Goal: Task Accomplishment & Management: Use online tool/utility

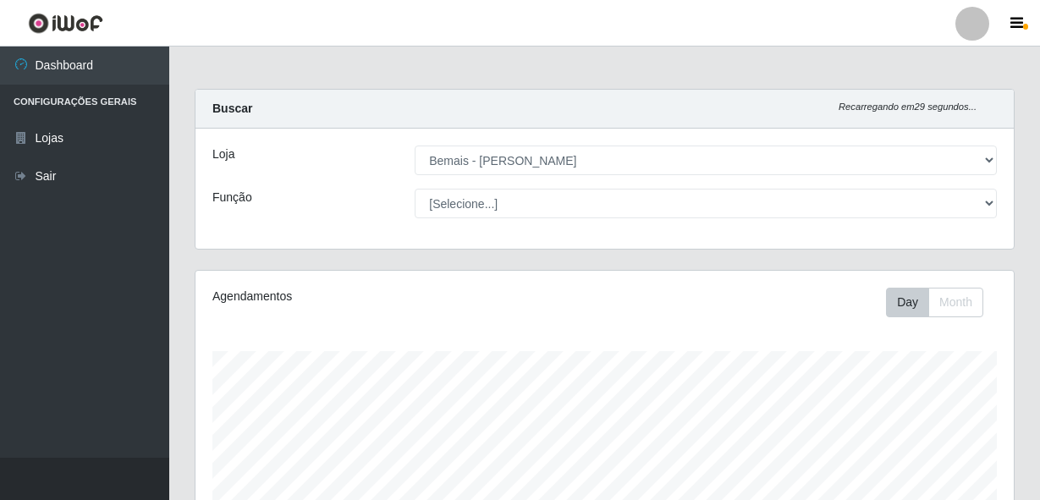
select select "230"
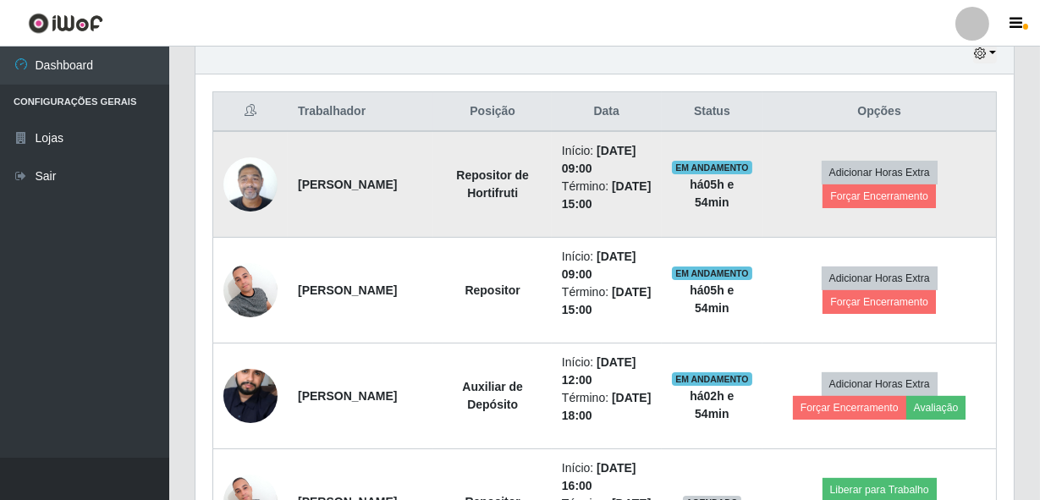
scroll to position [637, 0]
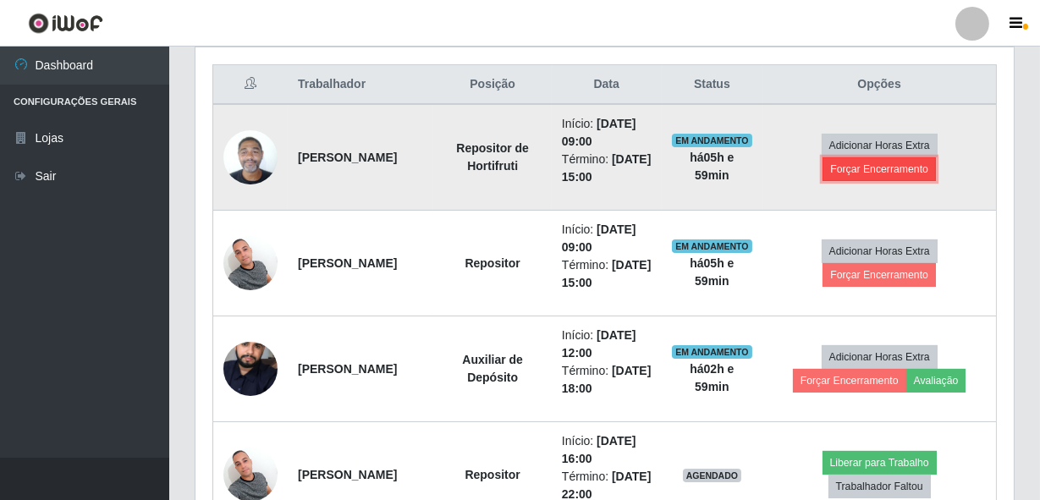
click at [899, 164] on button "Forçar Encerramento" at bounding box center [878, 169] width 113 height 24
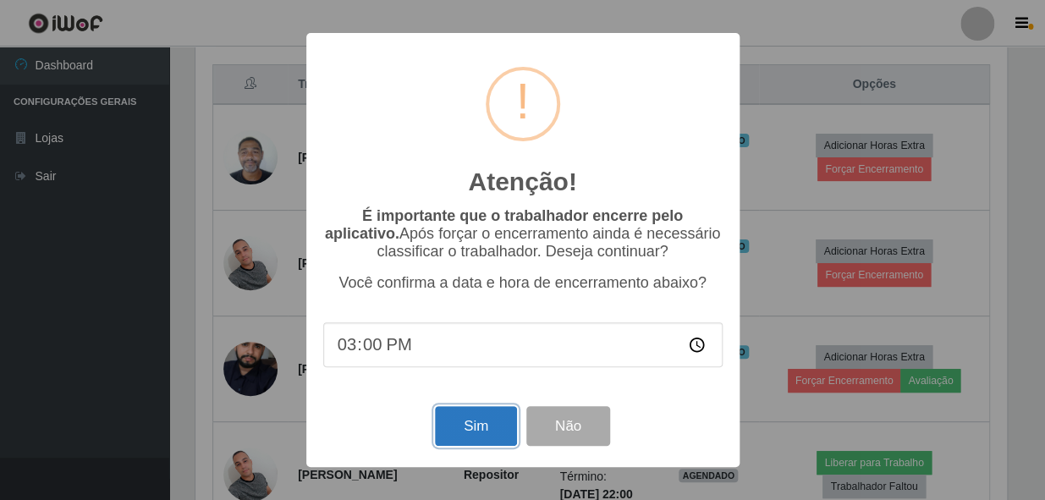
click at [476, 424] on button "Sim" at bounding box center [476, 426] width 82 height 40
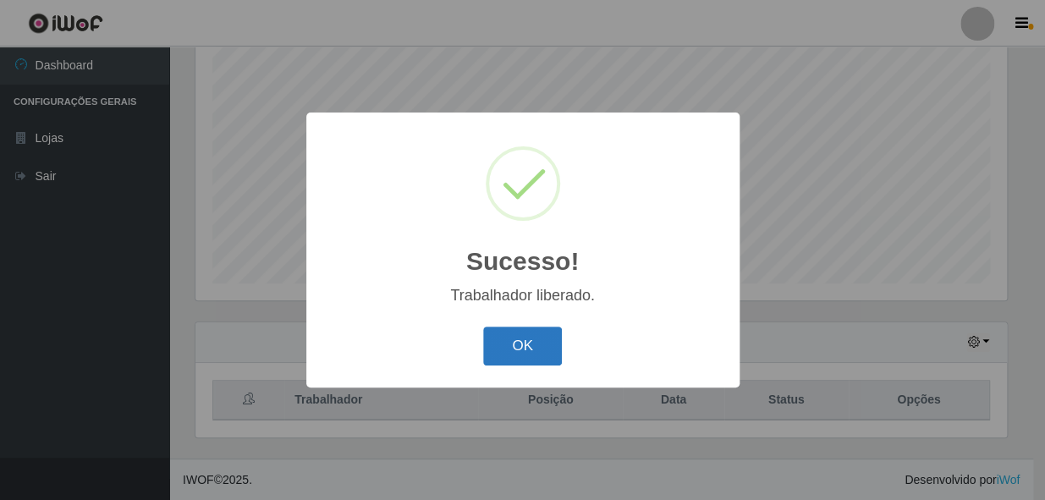
click at [509, 351] on button "OK" at bounding box center [522, 347] width 79 height 40
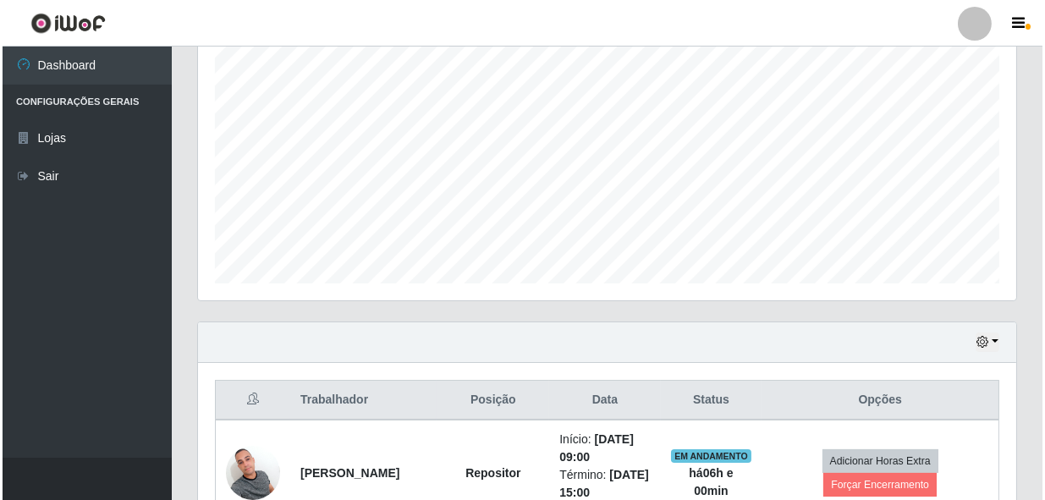
scroll to position [398, 0]
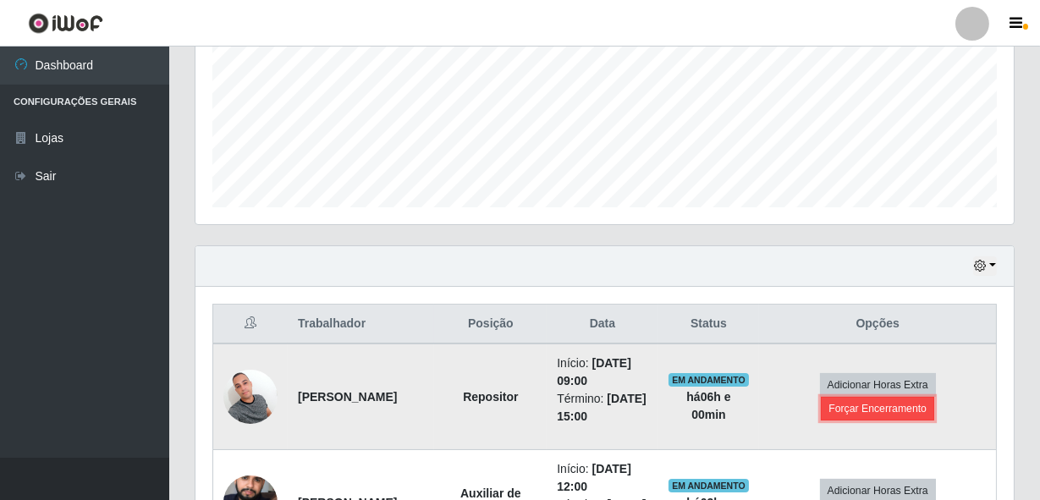
click at [902, 405] on button "Forçar Encerramento" at bounding box center [877, 409] width 113 height 24
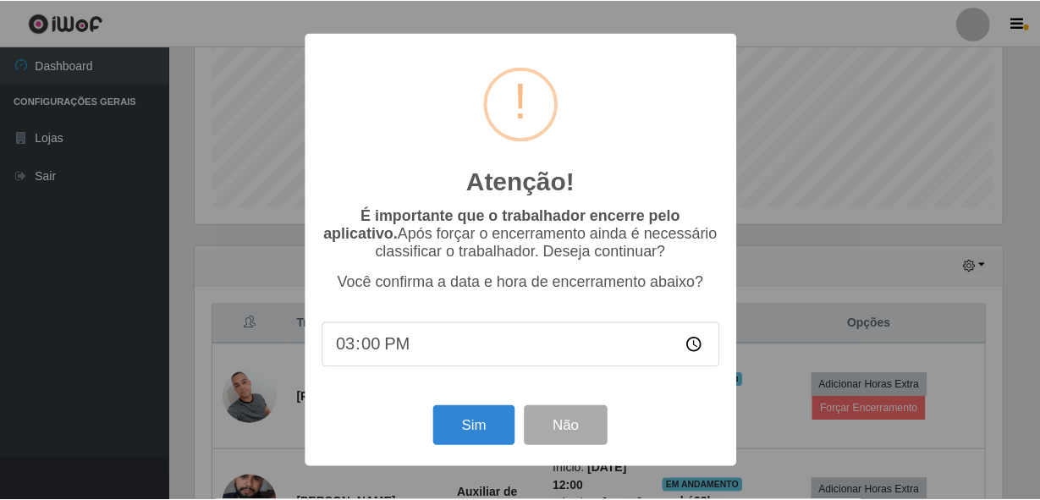
scroll to position [351, 811]
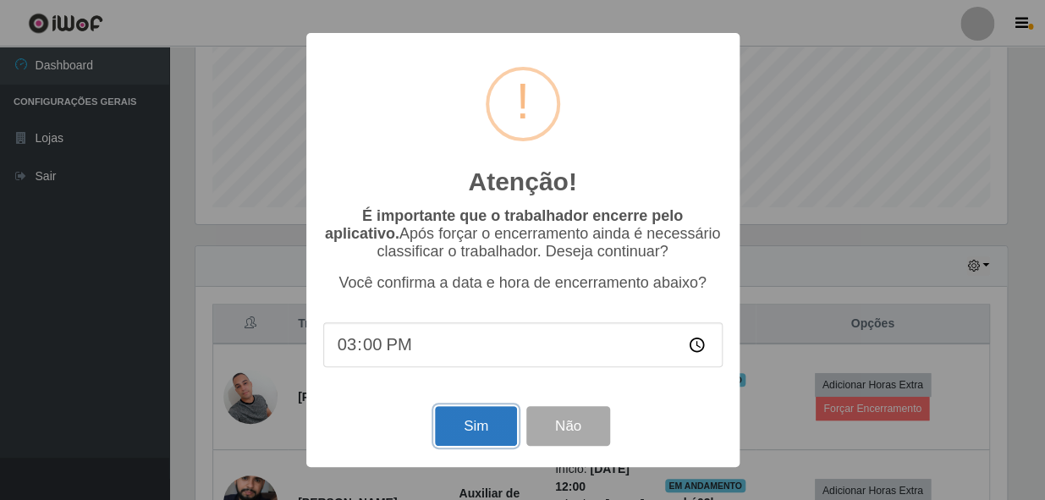
click at [471, 443] on button "Sim" at bounding box center [476, 426] width 82 height 40
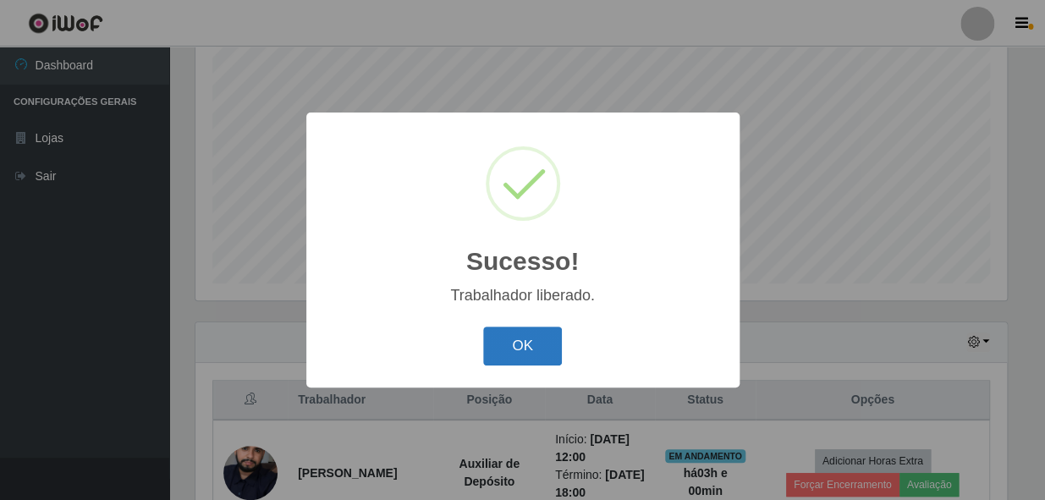
click at [541, 333] on button "OK" at bounding box center [522, 347] width 79 height 40
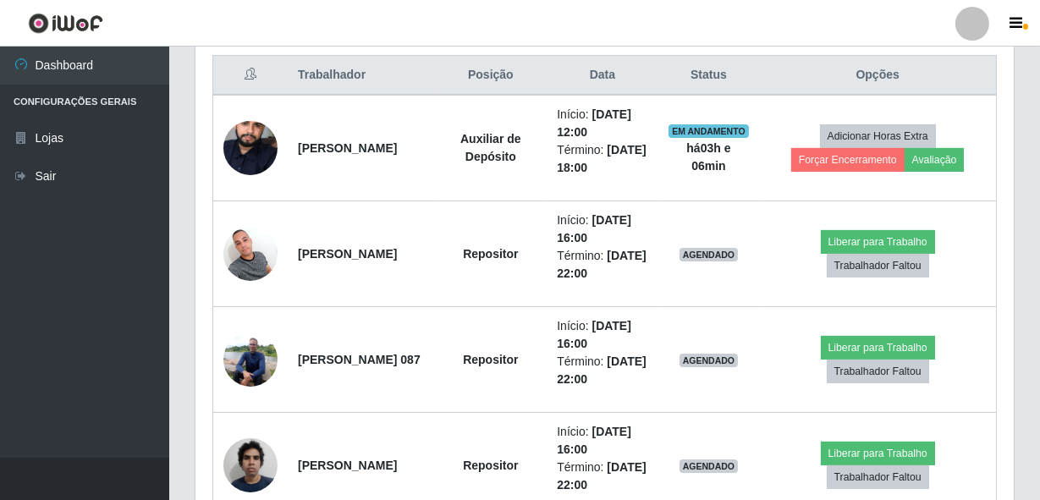
scroll to position [783, 0]
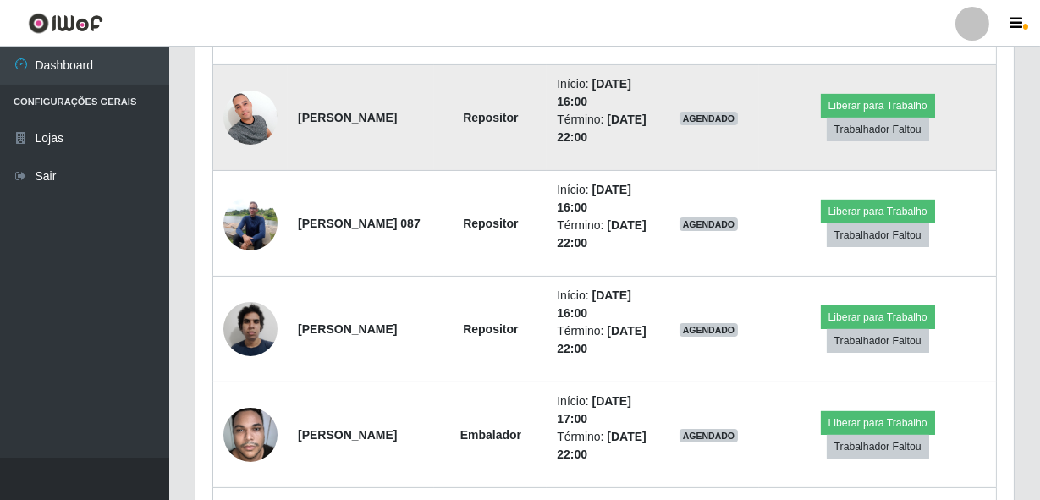
click at [251, 108] on img at bounding box center [250, 117] width 54 height 72
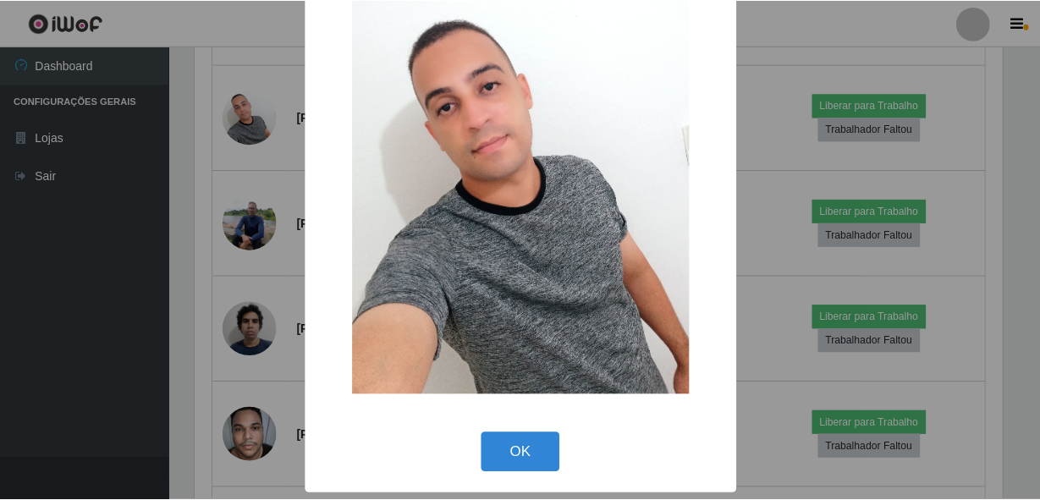
scroll to position [99, 0]
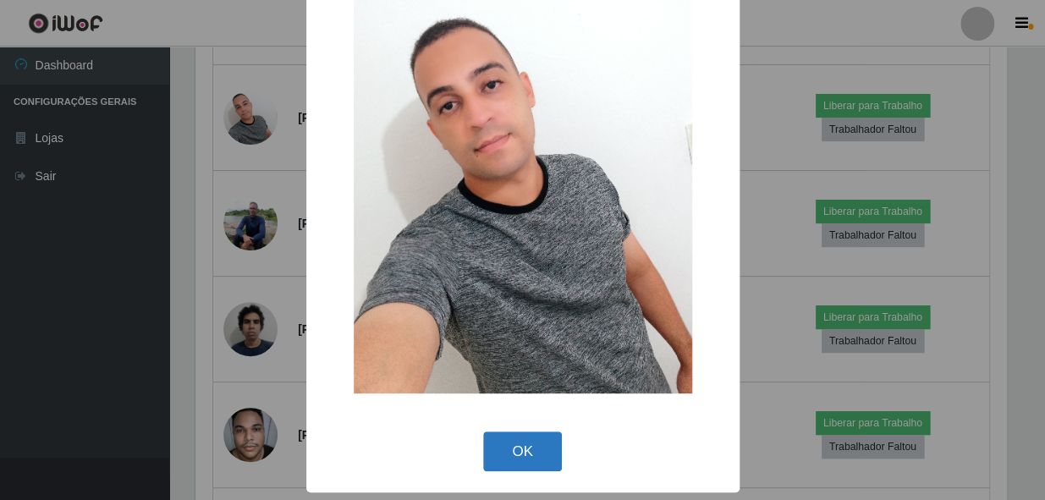
click at [549, 437] on button "OK" at bounding box center [522, 452] width 79 height 40
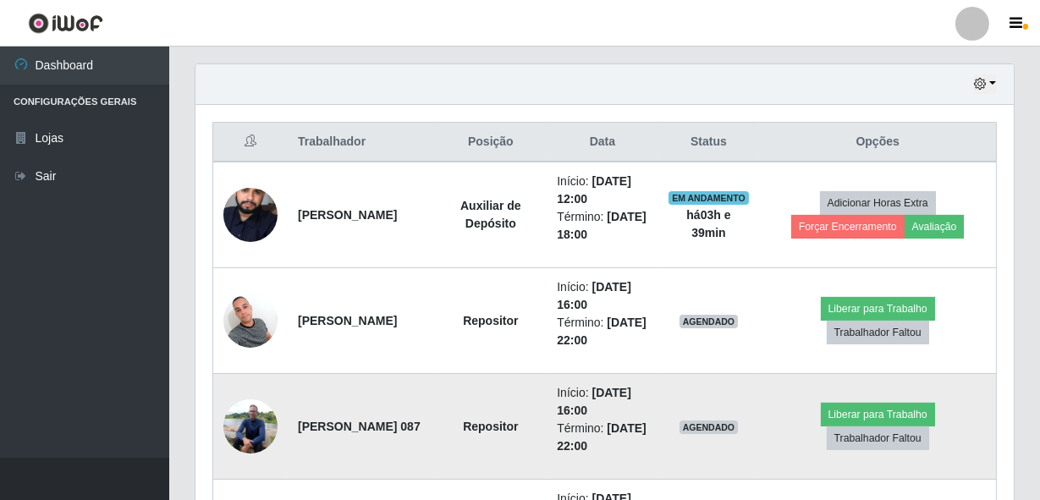
scroll to position [503, 0]
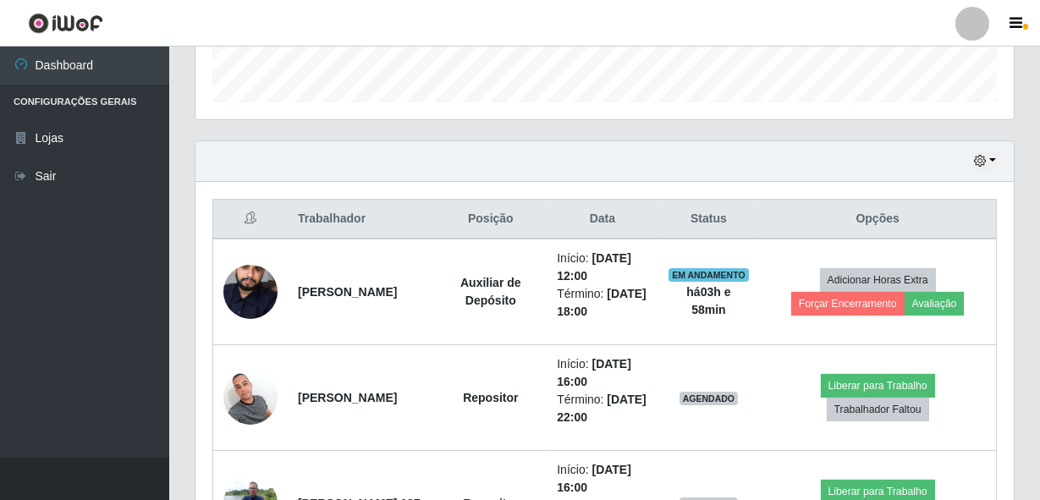
click at [874, 164] on div "Hoje 1 dia 3 dias 1 Semana Não encerrados" at bounding box center [604, 161] width 818 height 41
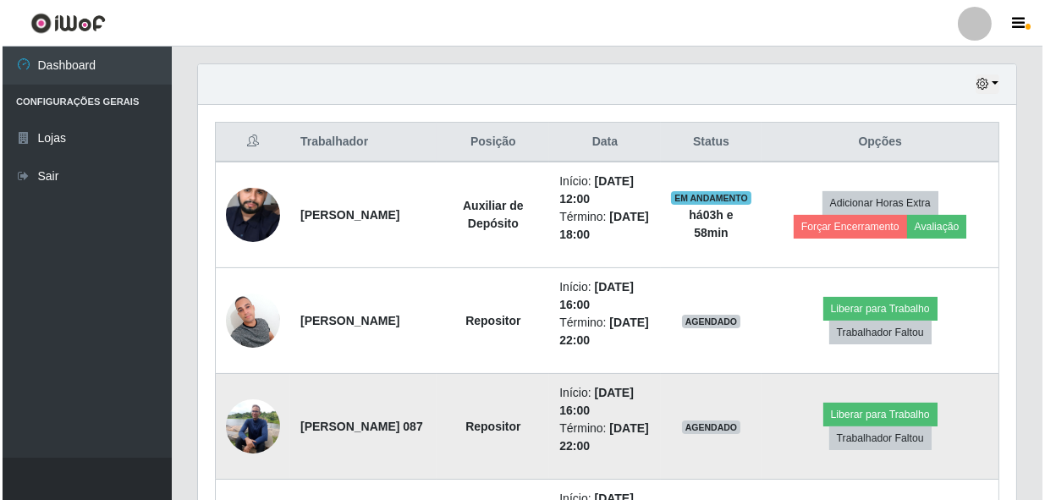
scroll to position [657, 0]
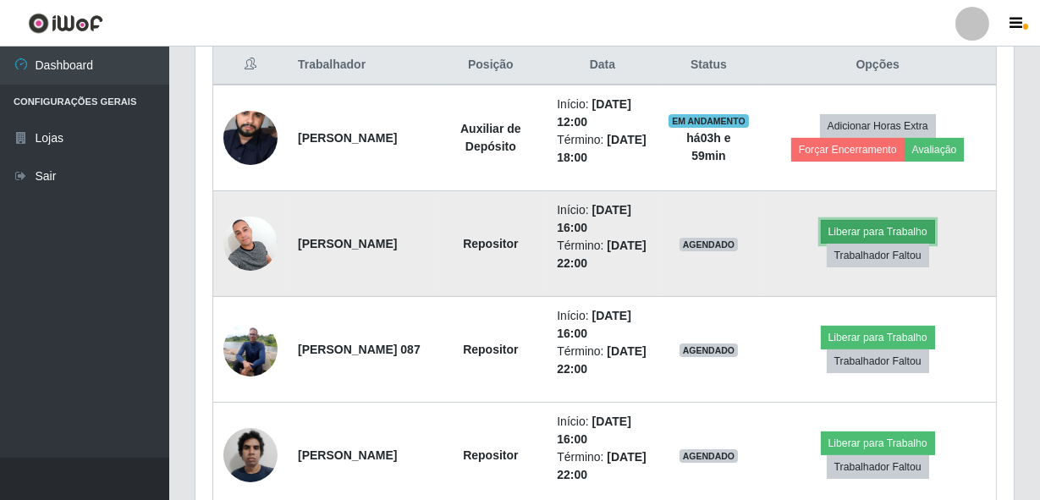
click at [882, 222] on button "Liberar para Trabalho" at bounding box center [878, 232] width 114 height 24
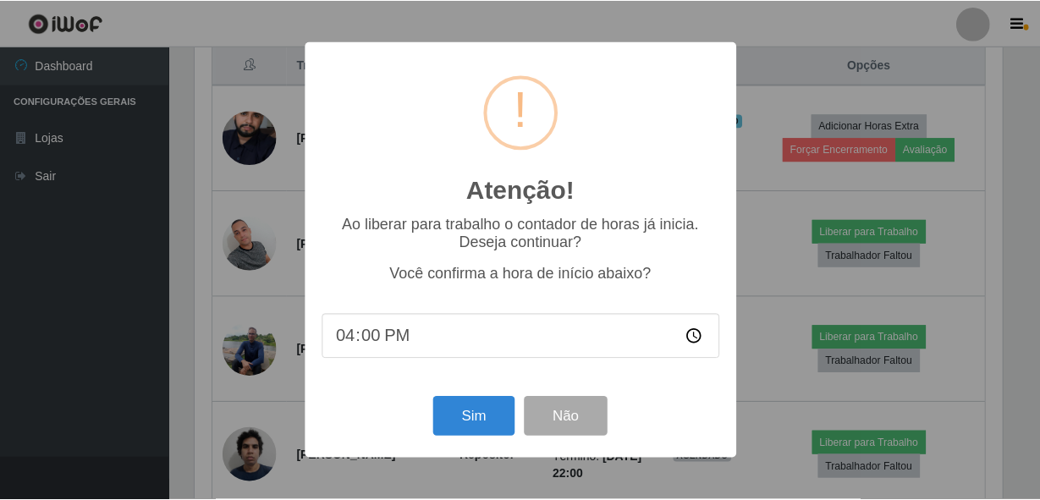
scroll to position [351, 811]
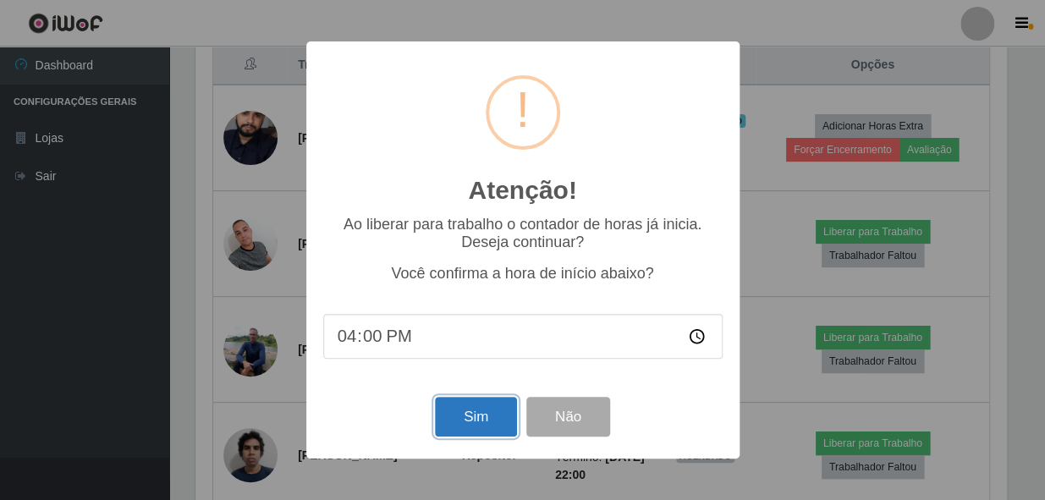
click at [482, 414] on button "Sim" at bounding box center [476, 417] width 82 height 40
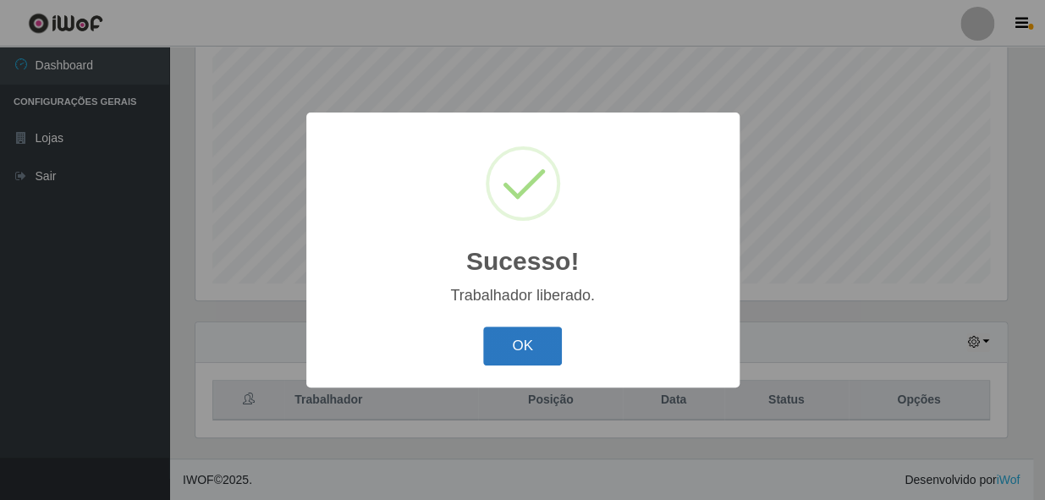
click at [513, 336] on button "OK" at bounding box center [522, 347] width 79 height 40
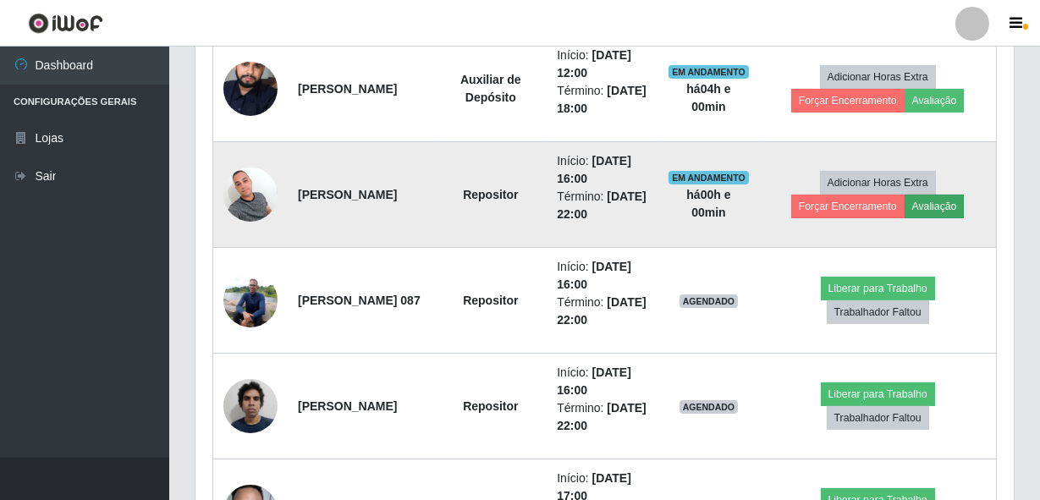
scroll to position [783, 0]
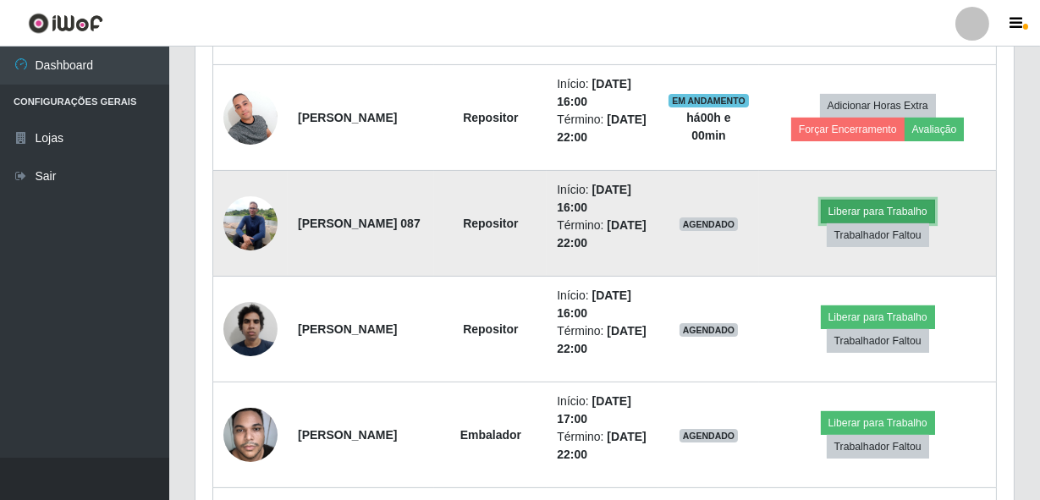
click at [883, 206] on button "Liberar para Trabalho" at bounding box center [878, 212] width 114 height 24
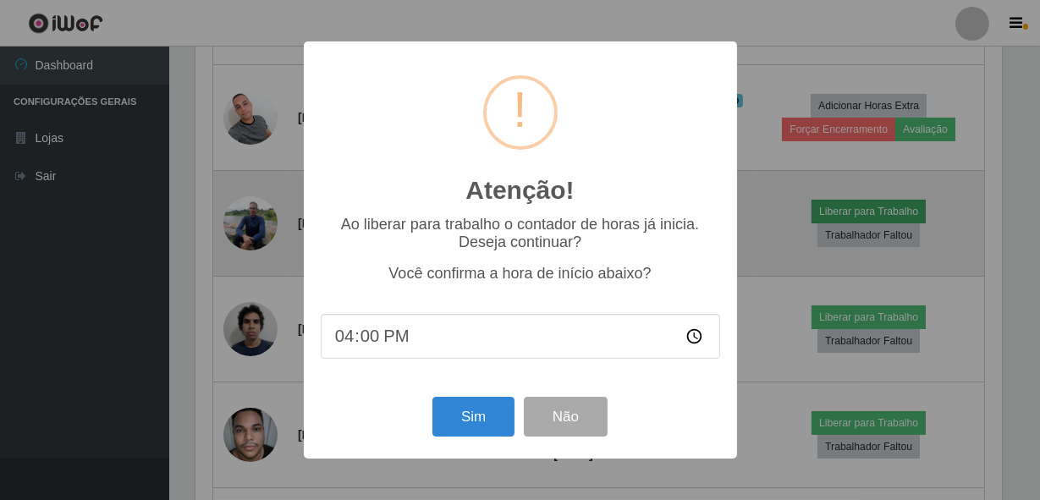
scroll to position [351, 811]
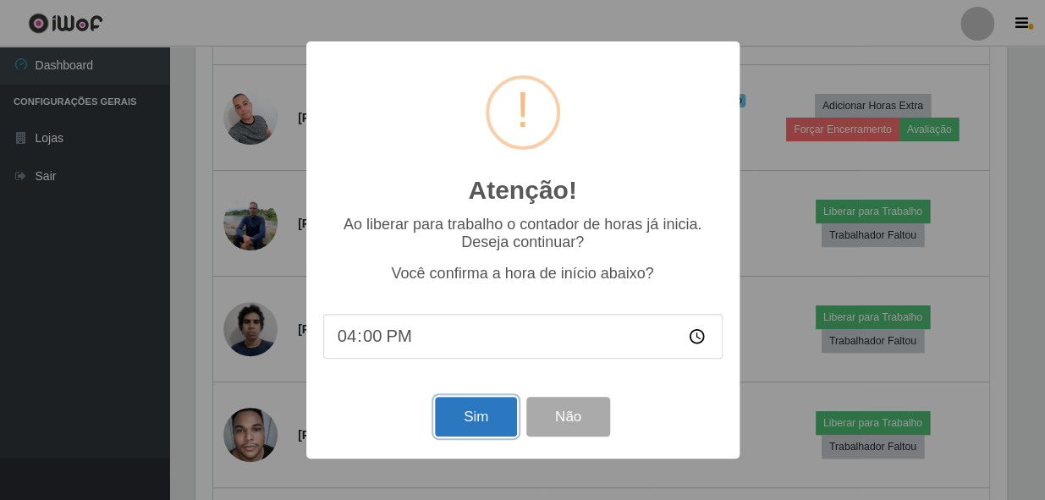
click at [481, 417] on button "Sim" at bounding box center [476, 417] width 82 height 40
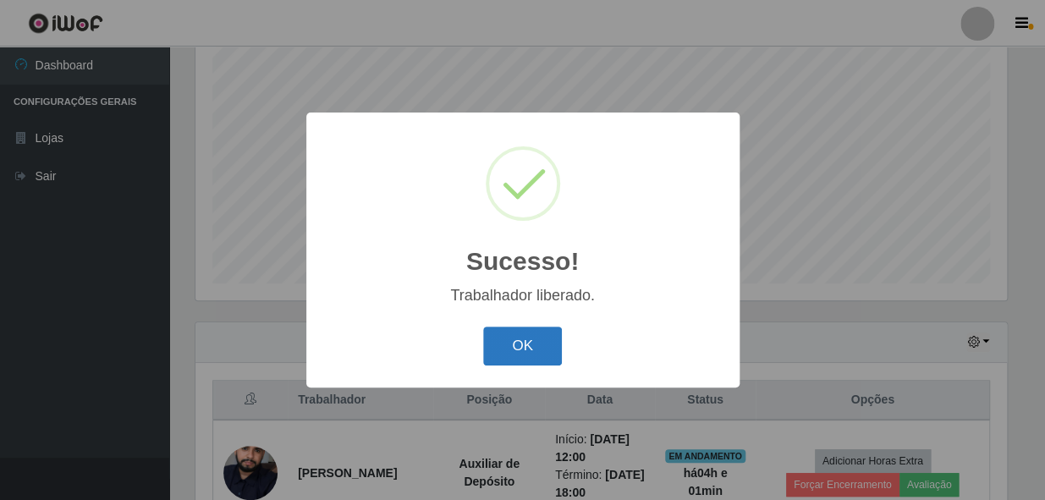
click at [525, 357] on button "OK" at bounding box center [522, 347] width 79 height 40
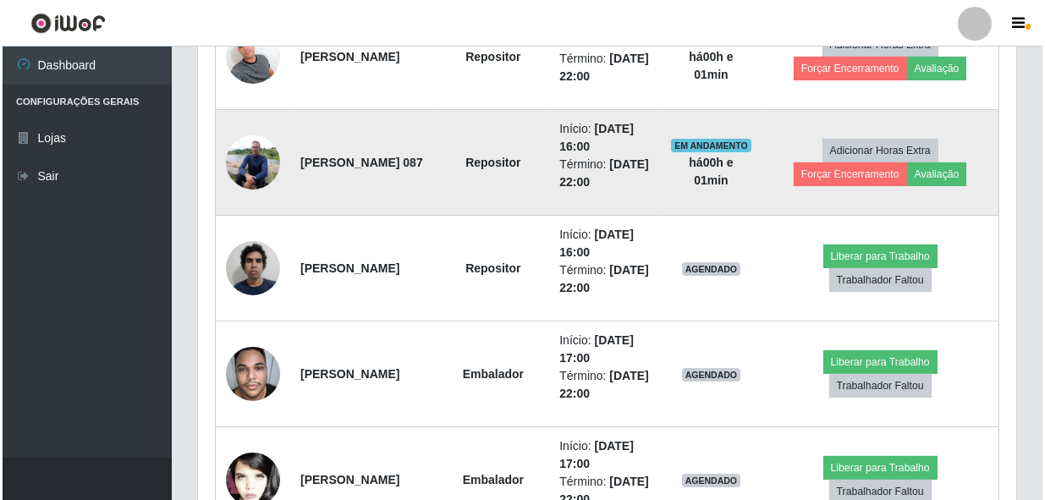
scroll to position [860, 0]
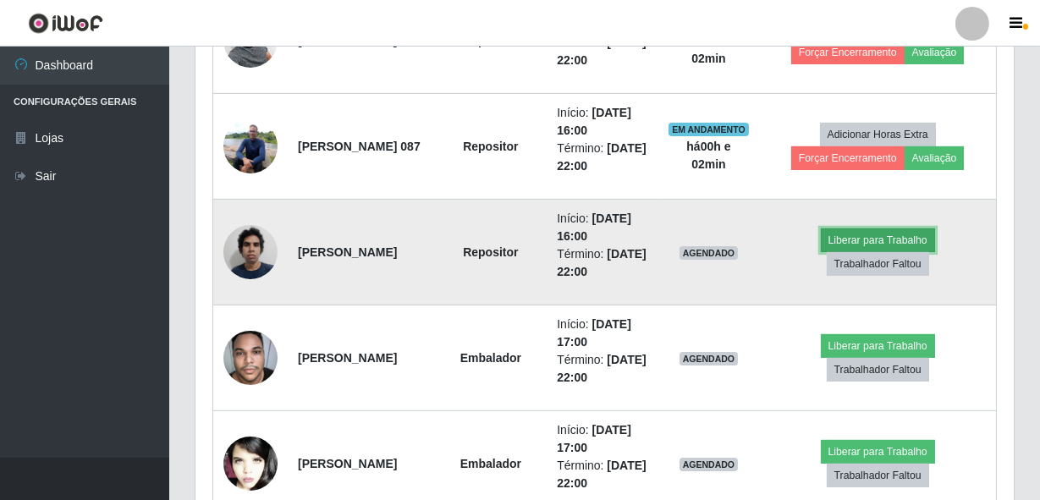
click at [883, 240] on button "Liberar para Trabalho" at bounding box center [878, 240] width 114 height 24
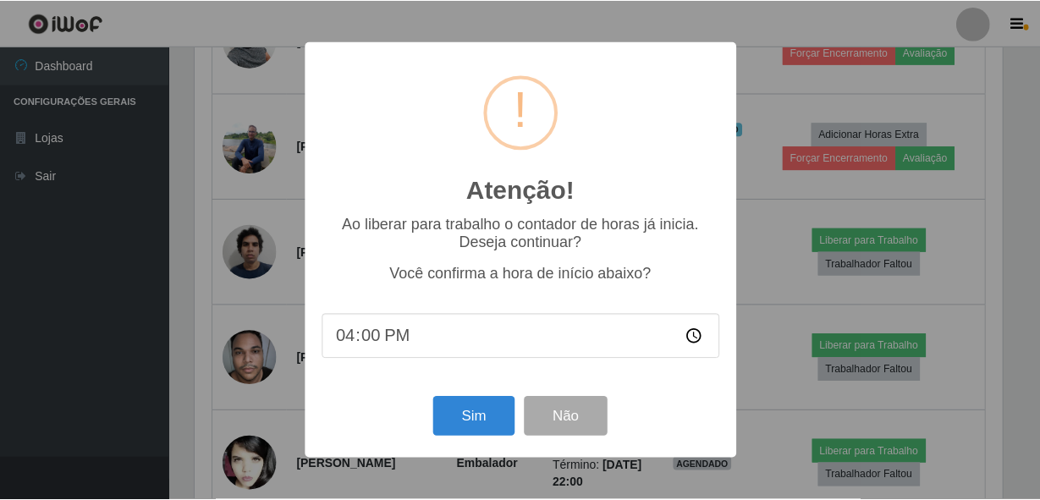
scroll to position [351, 811]
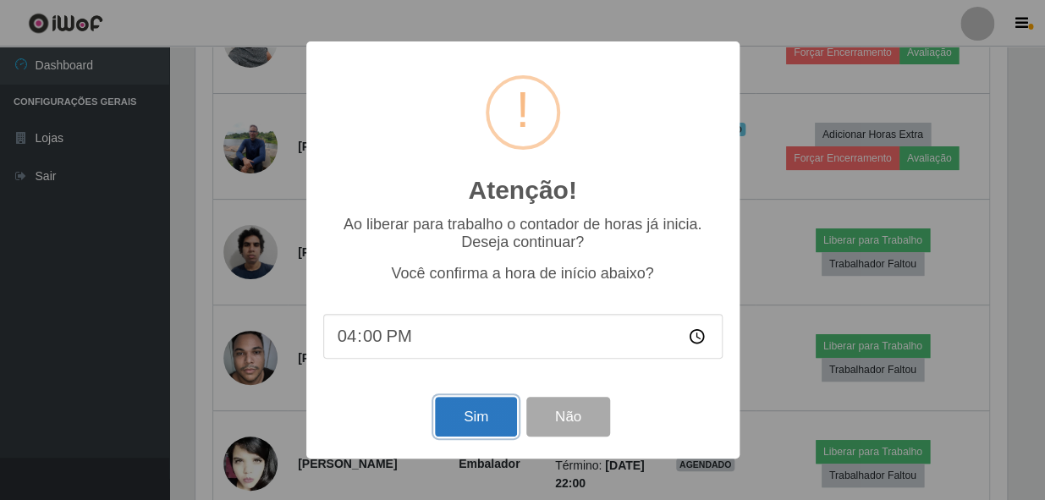
click at [498, 409] on button "Sim" at bounding box center [476, 417] width 82 height 40
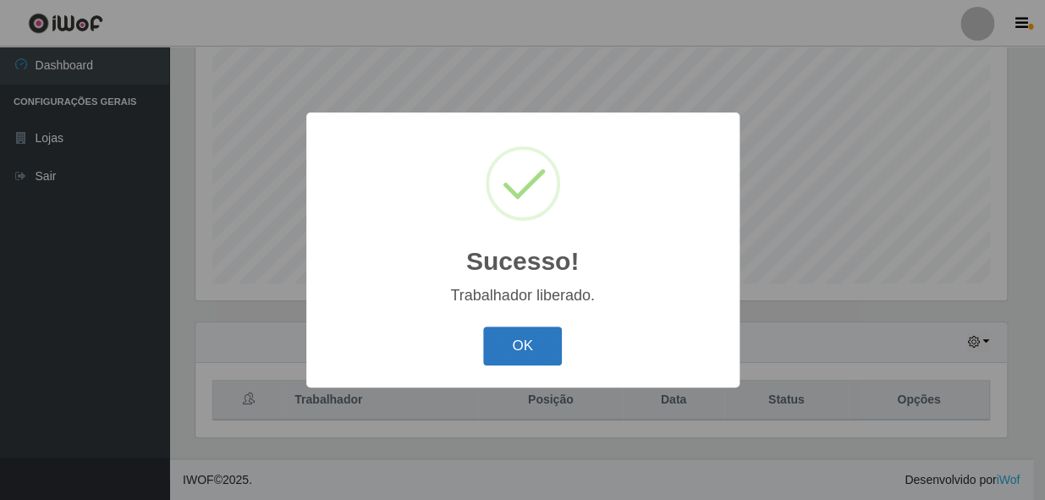
click at [517, 339] on button "OK" at bounding box center [522, 347] width 79 height 40
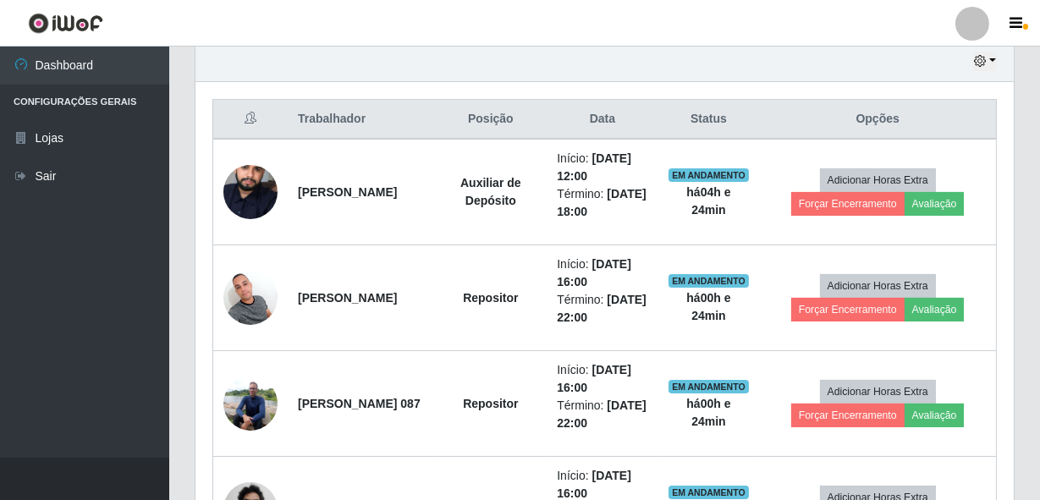
scroll to position [580, 0]
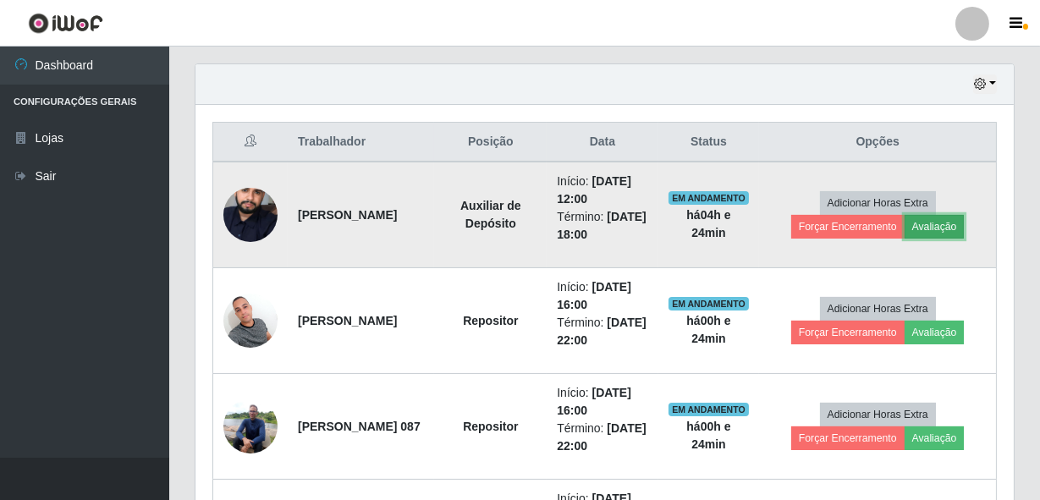
click at [941, 217] on button "Avaliação" at bounding box center [935, 227] width 60 height 24
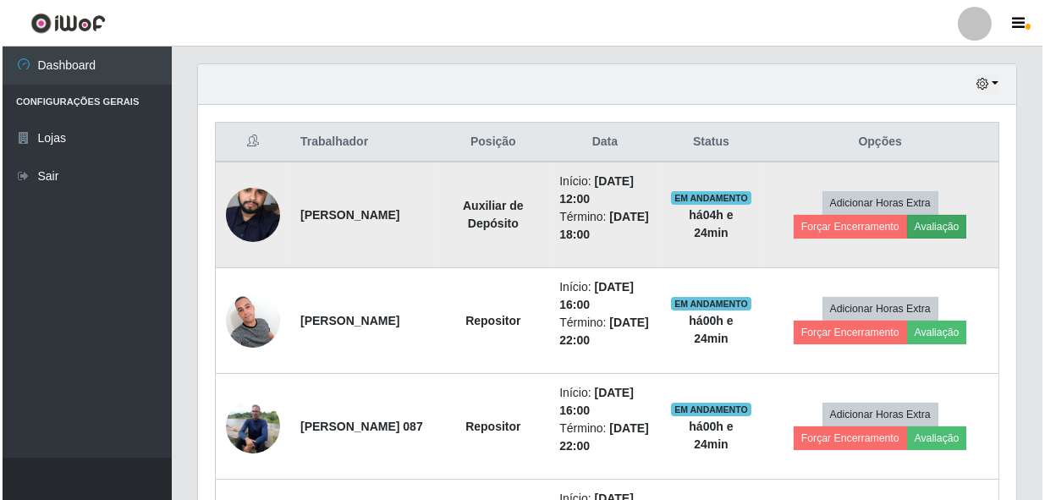
scroll to position [351, 811]
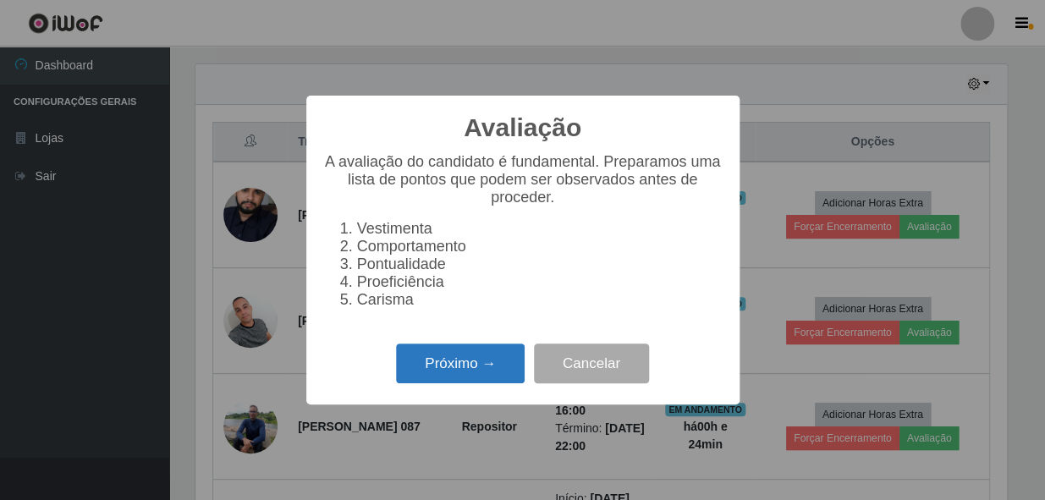
click at [448, 360] on button "Próximo →" at bounding box center [460, 364] width 129 height 40
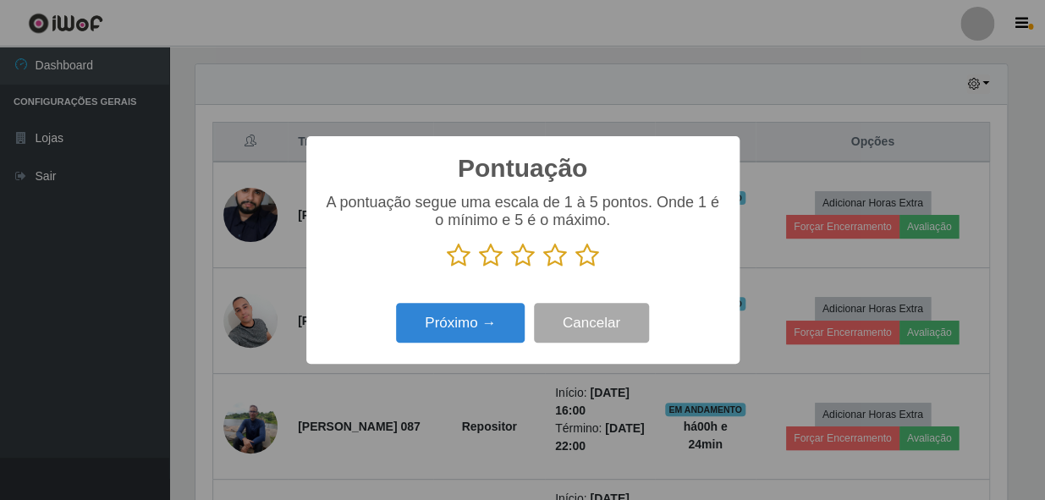
scroll to position [845778, 845317]
click at [584, 253] on icon at bounding box center [587, 255] width 24 height 25
click at [575, 268] on input "radio" at bounding box center [575, 268] width 0 height 0
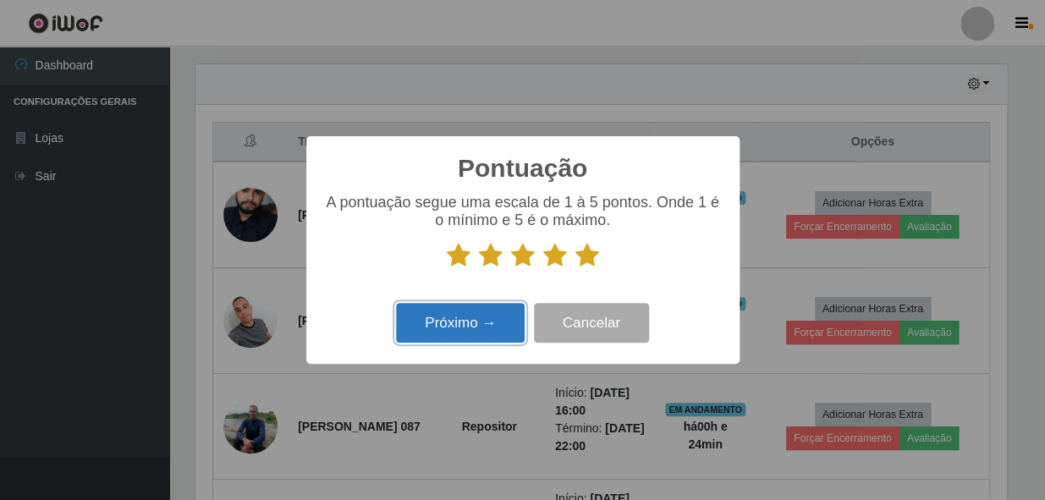
click at [468, 333] on button "Próximo →" at bounding box center [460, 323] width 129 height 40
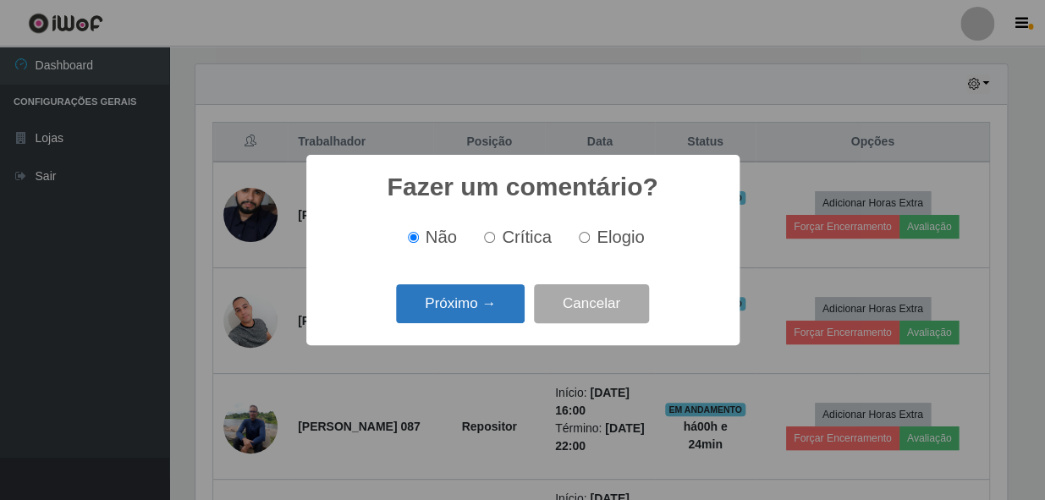
click at [458, 293] on button "Próximo →" at bounding box center [460, 304] width 129 height 40
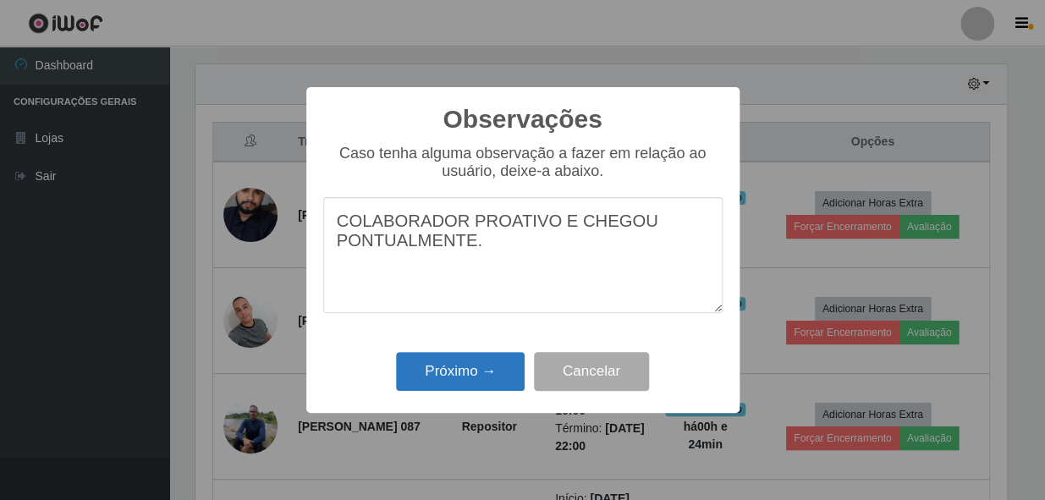
type textarea "COLABORADOR PROATIVO E CHEGOU PONTUALMENTE."
click at [467, 371] on button "Próximo →" at bounding box center [460, 372] width 129 height 40
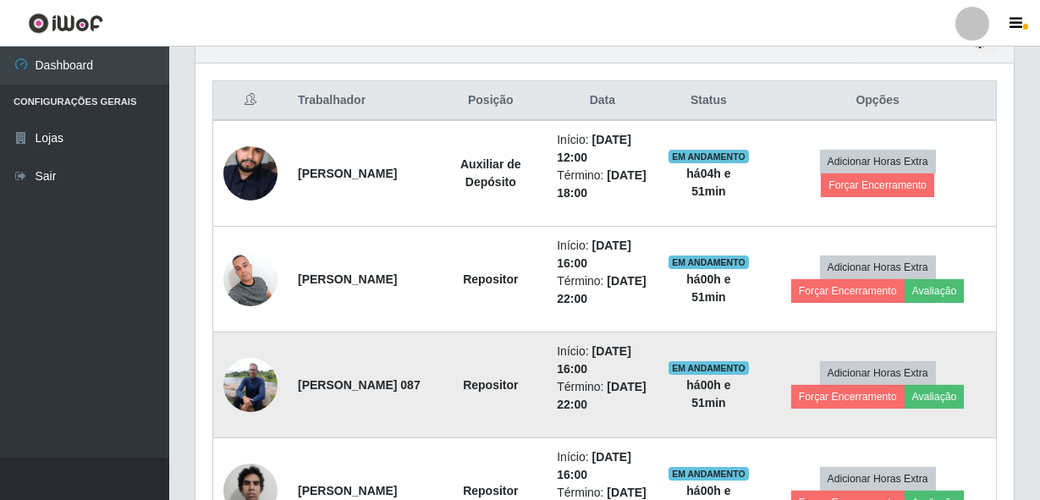
scroll to position [580, 0]
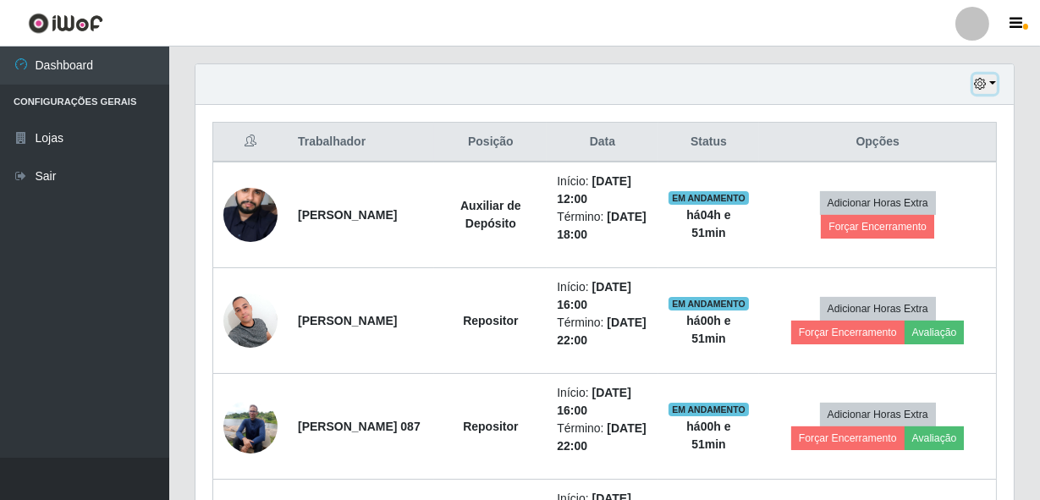
click at [986, 80] on icon "button" at bounding box center [980, 84] width 12 height 12
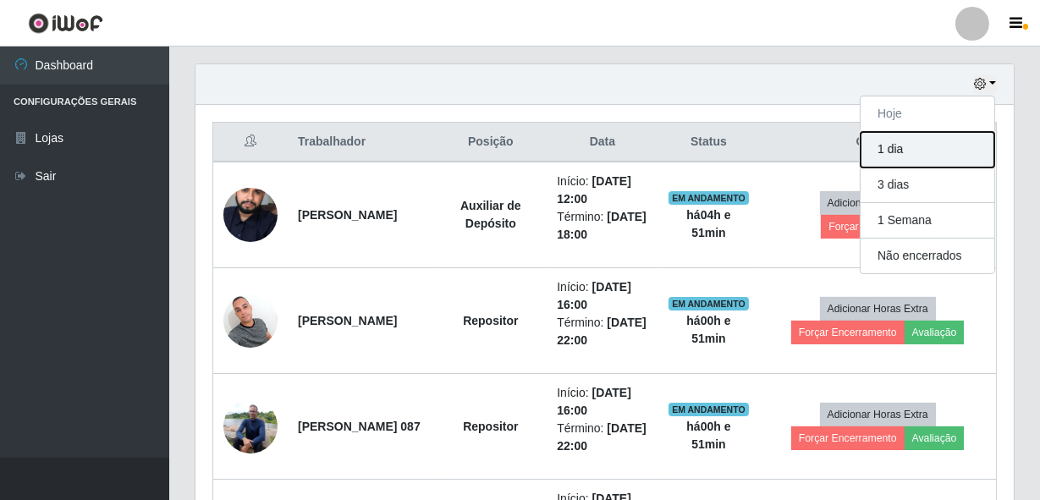
click at [891, 152] on button "1 dia" at bounding box center [928, 150] width 134 height 36
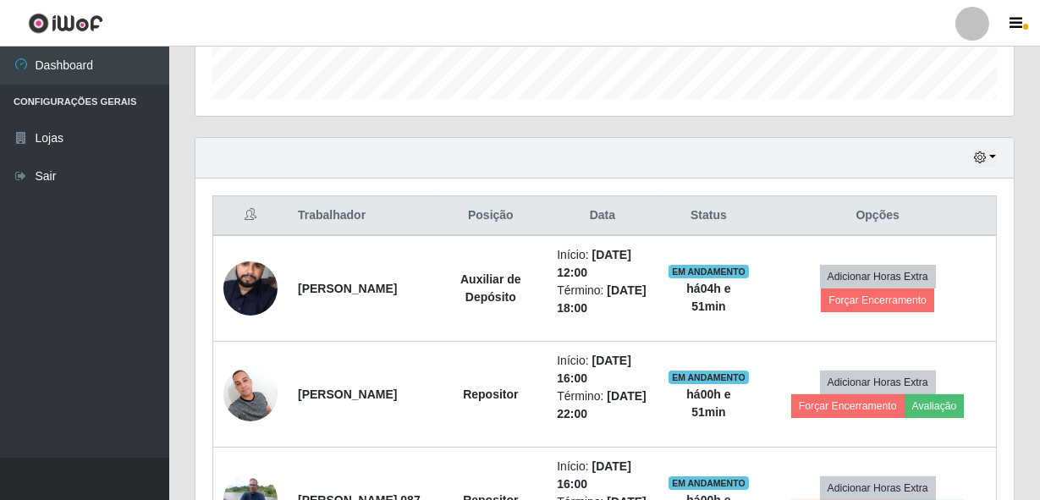
scroll to position [503, 0]
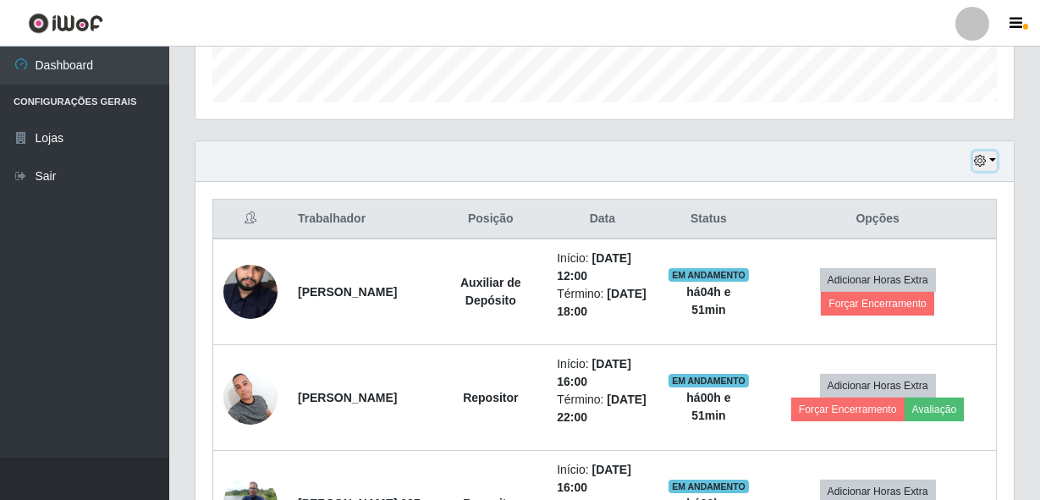
click at [993, 160] on button "button" at bounding box center [985, 160] width 24 height 19
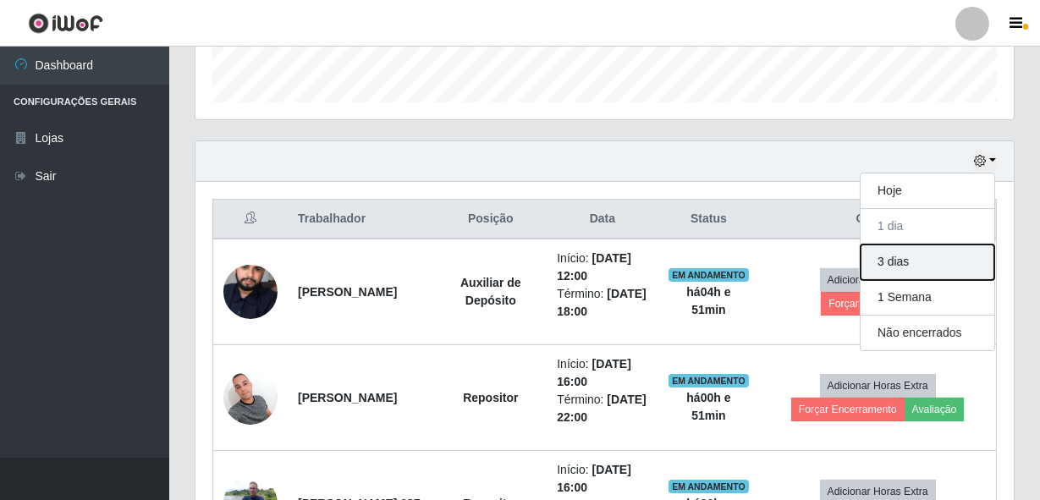
click at [897, 268] on button "3 dias" at bounding box center [928, 263] width 134 height 36
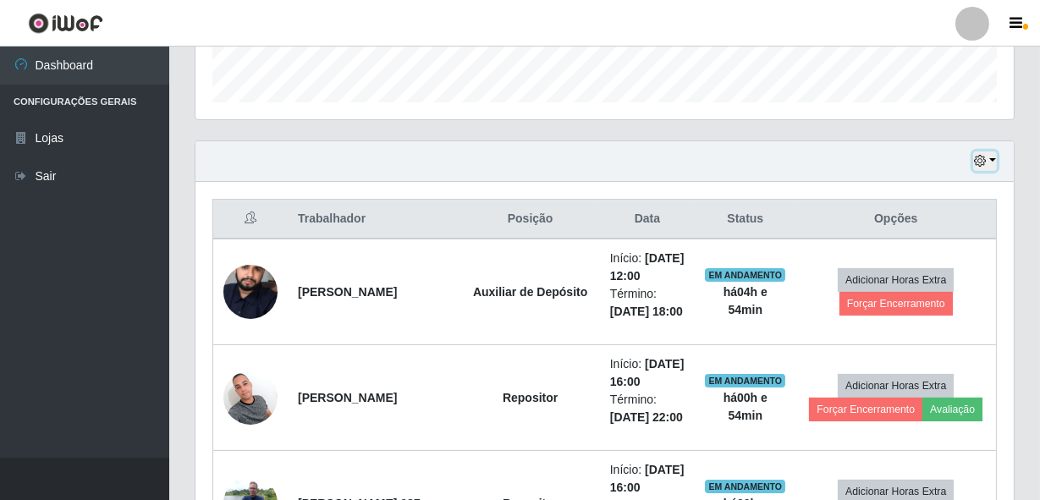
click at [986, 151] on button "button" at bounding box center [985, 160] width 24 height 19
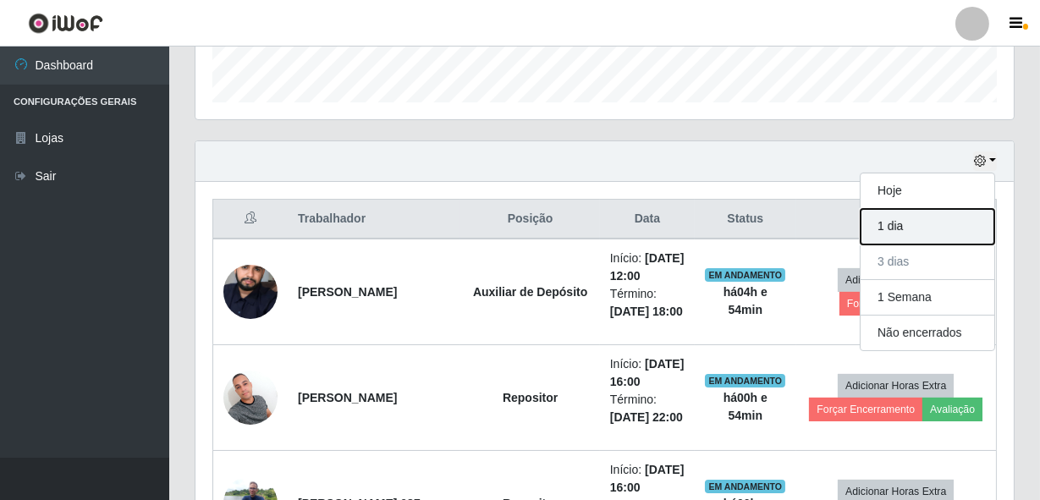
click at [872, 228] on button "1 dia" at bounding box center [928, 227] width 134 height 36
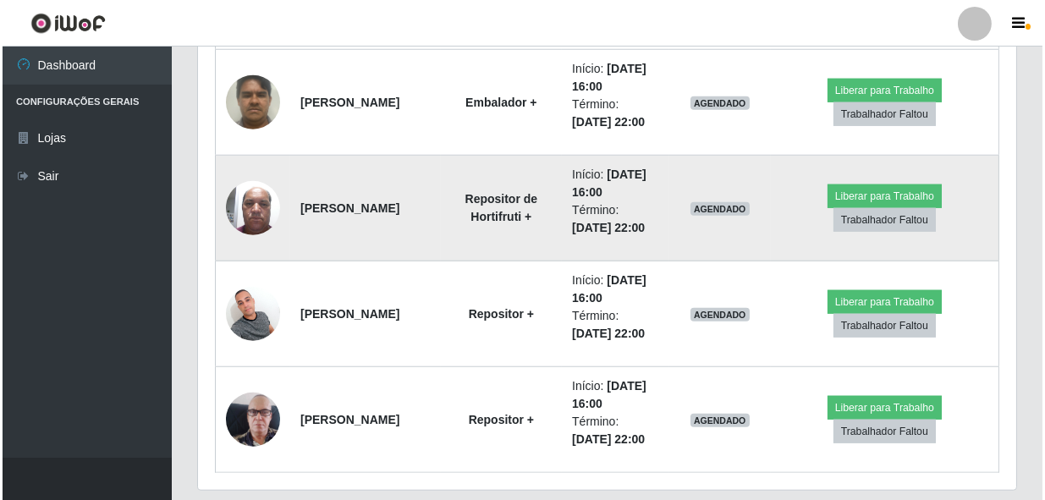
scroll to position [2810, 0]
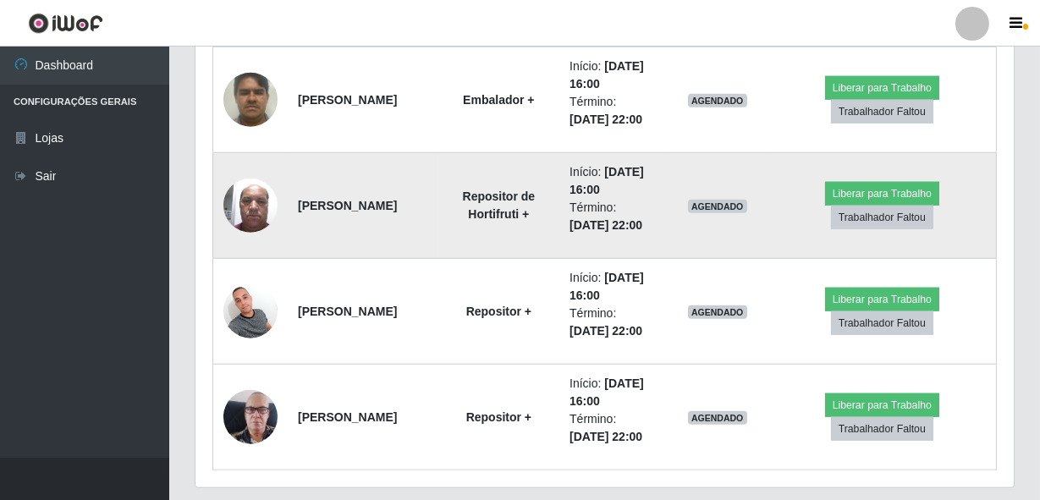
click at [249, 203] on img at bounding box center [250, 205] width 54 height 72
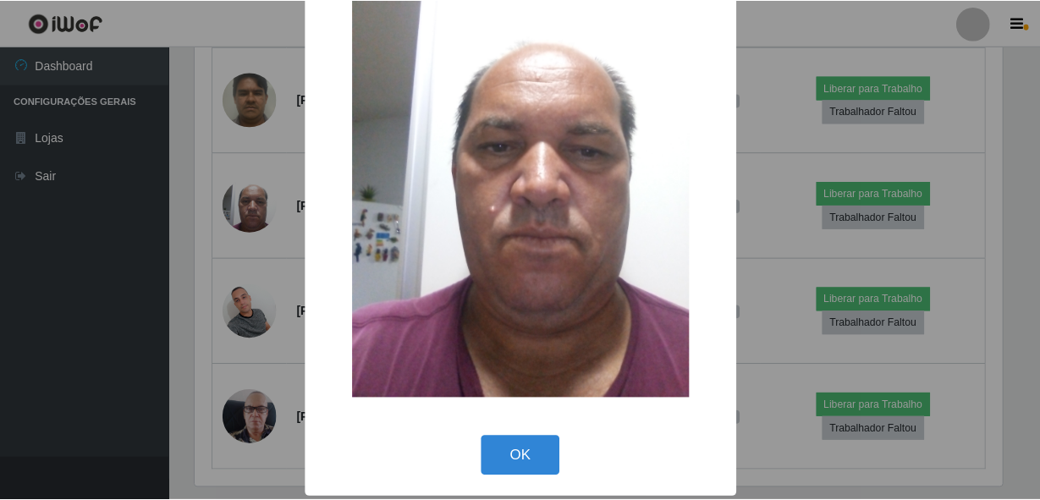
scroll to position [99, 0]
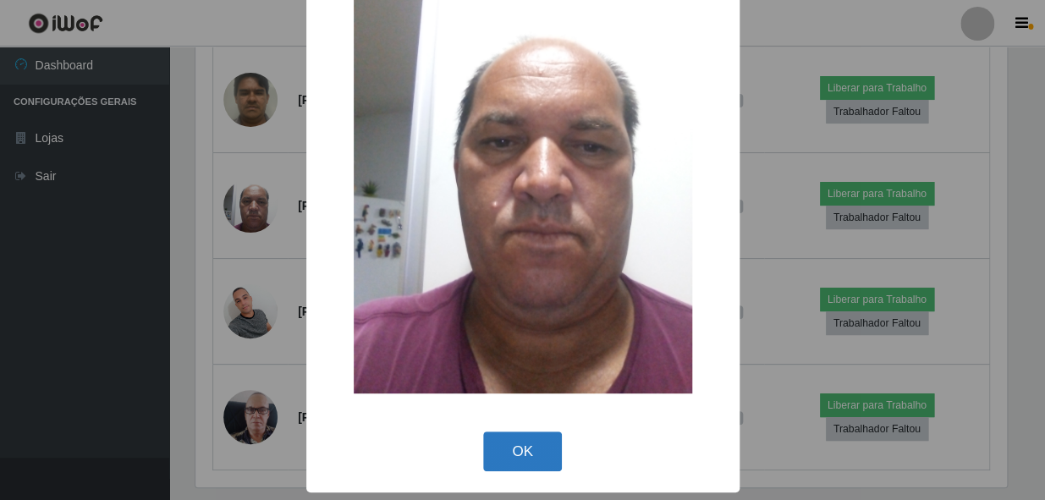
click at [525, 450] on button "OK" at bounding box center [522, 452] width 79 height 40
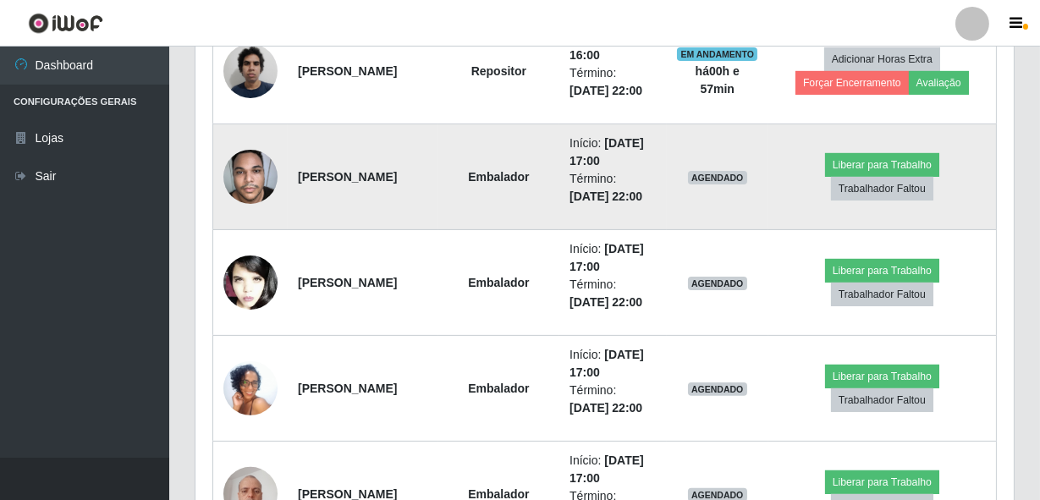
scroll to position [580, 0]
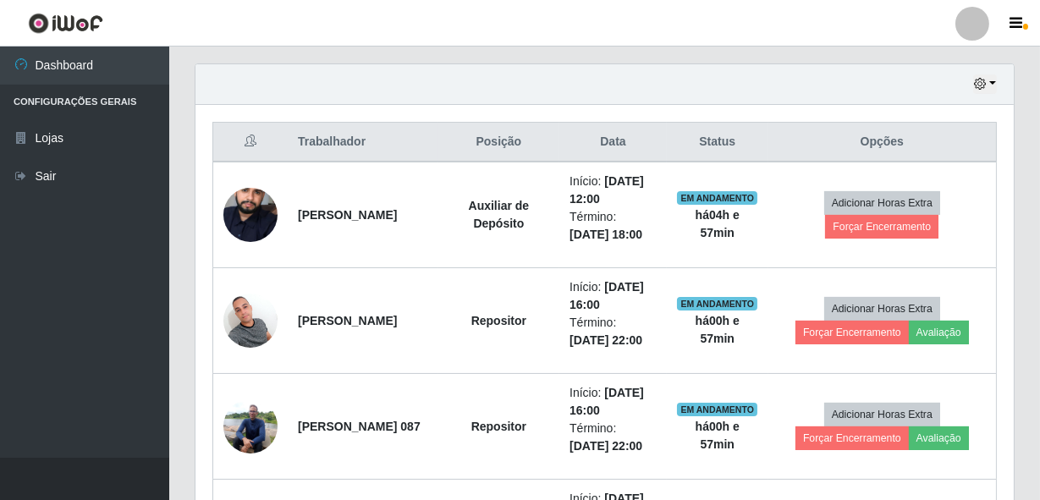
click at [971, 71] on div "Hoje 1 dia 3 dias 1 Semana Não encerrados" at bounding box center [604, 84] width 818 height 41
click at [985, 89] on icon "button" at bounding box center [980, 84] width 12 height 12
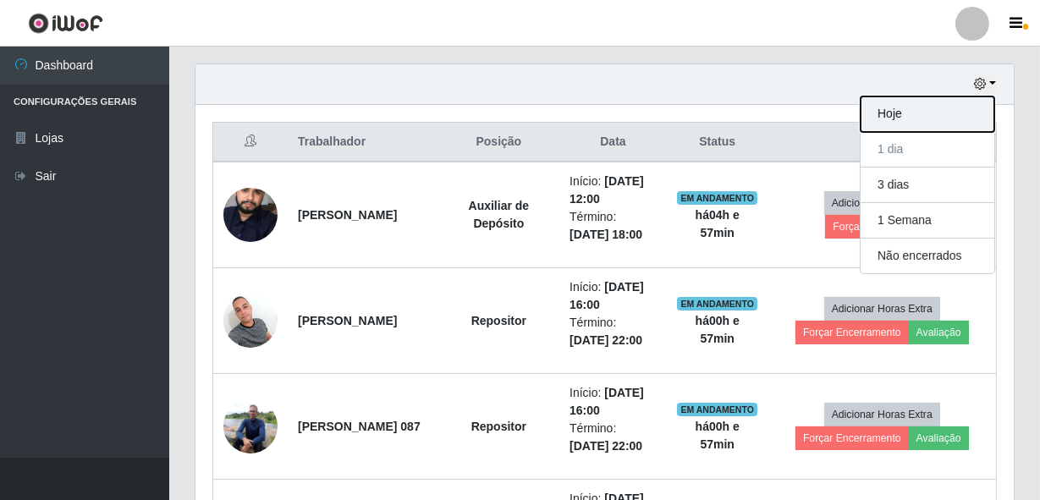
click at [926, 126] on button "Hoje" at bounding box center [928, 114] width 134 height 36
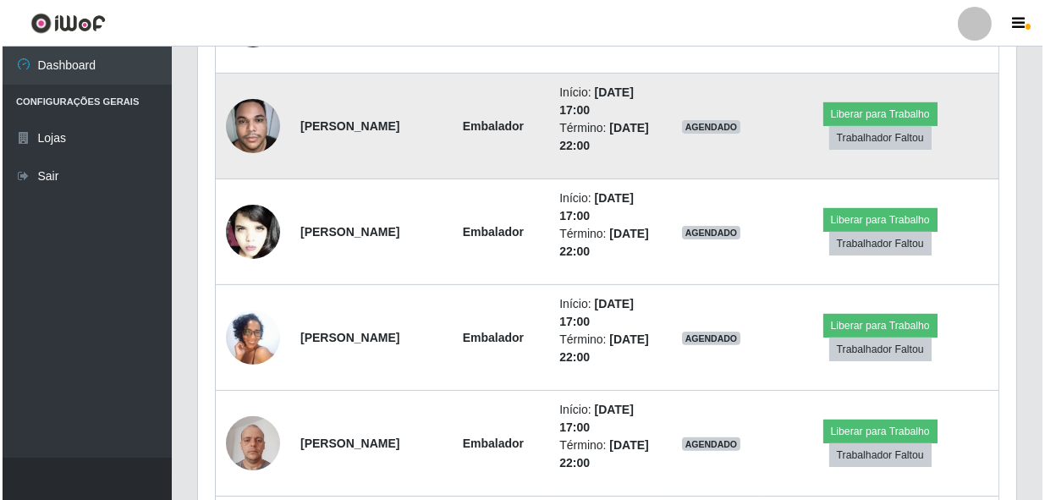
scroll to position [1118, 0]
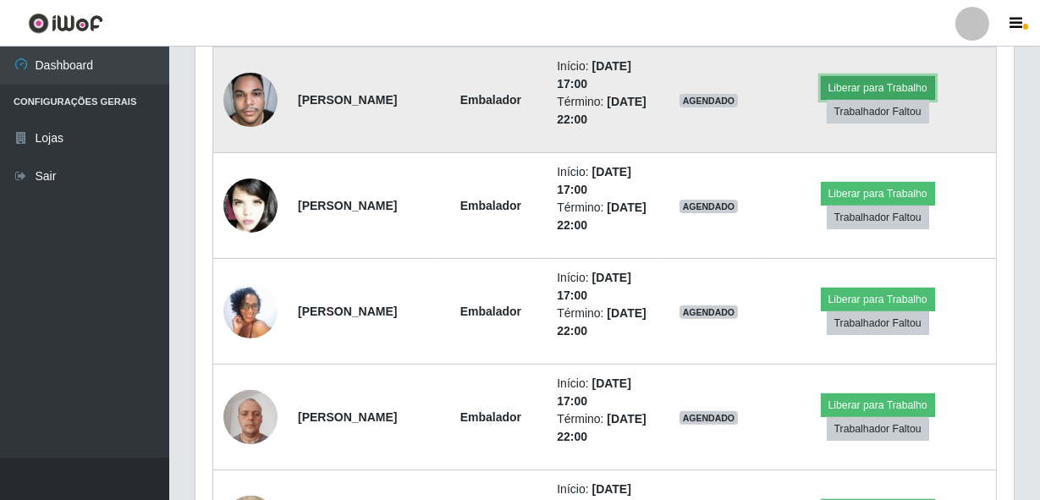
click at [854, 80] on button "Liberar para Trabalho" at bounding box center [878, 88] width 114 height 24
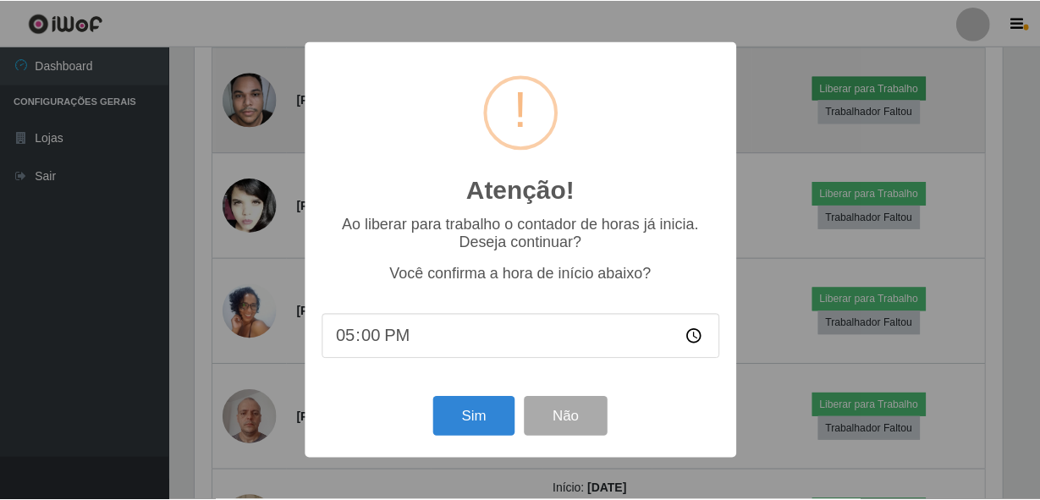
scroll to position [351, 811]
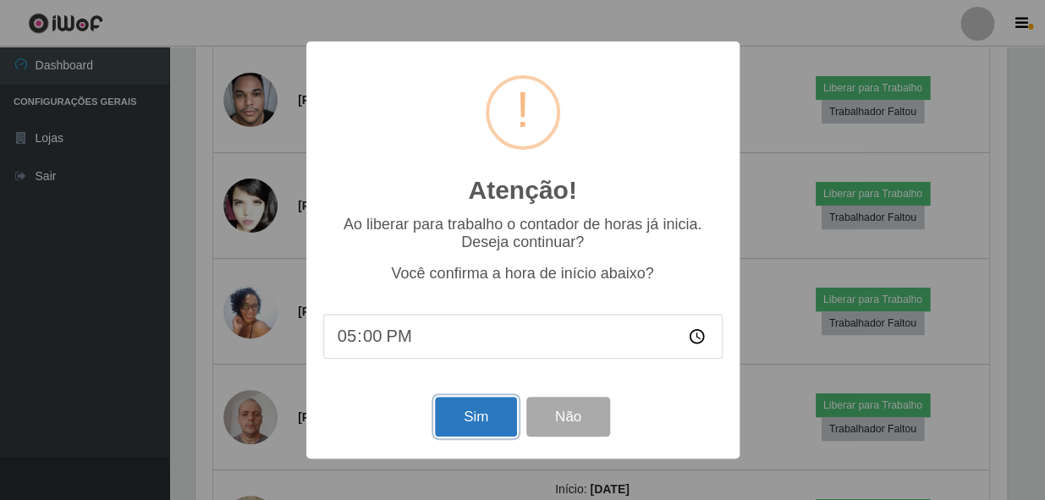
click at [477, 427] on button "Sim" at bounding box center [476, 417] width 82 height 40
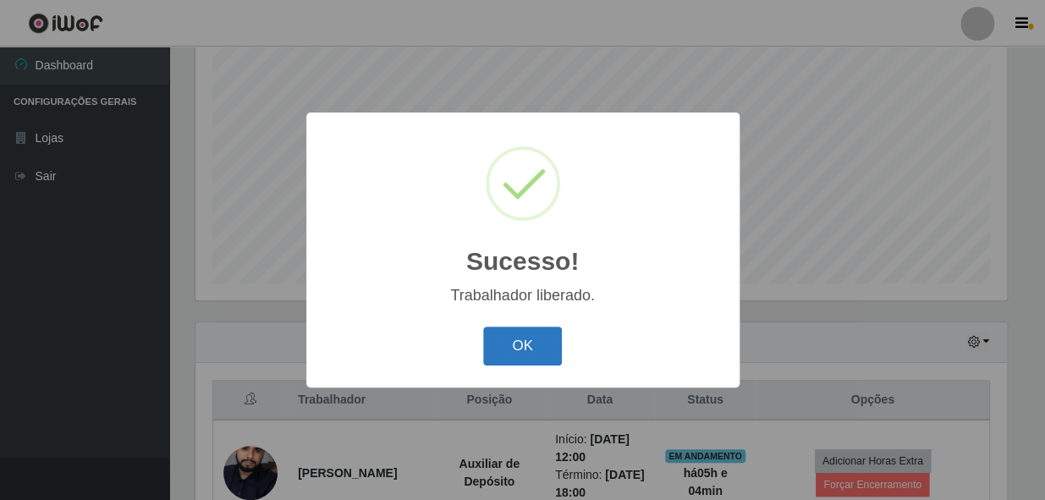
click at [542, 349] on button "OK" at bounding box center [522, 347] width 79 height 40
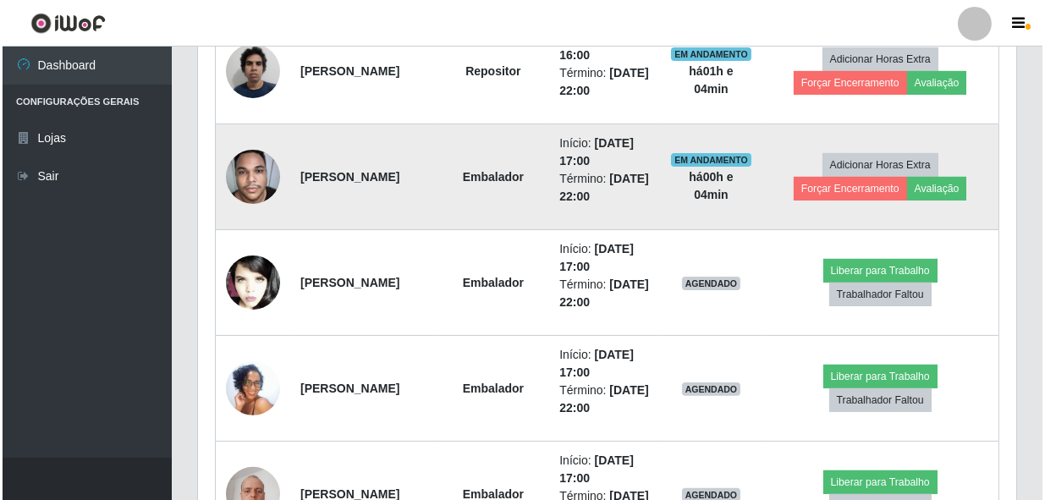
scroll to position [1014, 0]
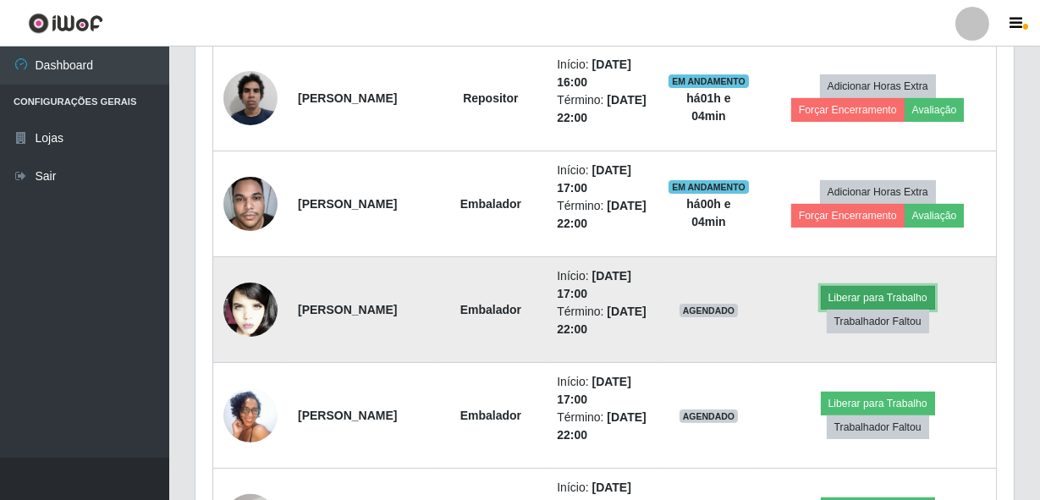
click at [921, 289] on button "Liberar para Trabalho" at bounding box center [878, 298] width 114 height 24
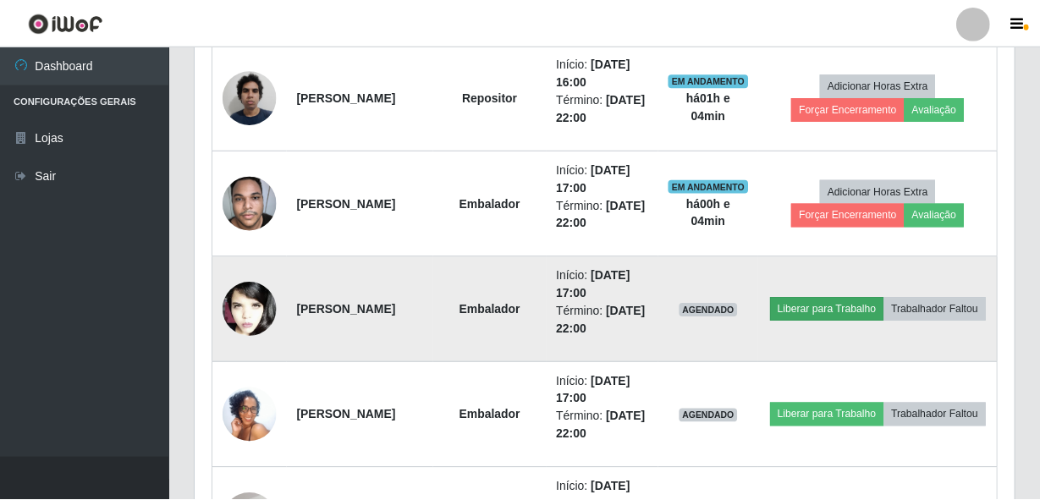
scroll to position [351, 811]
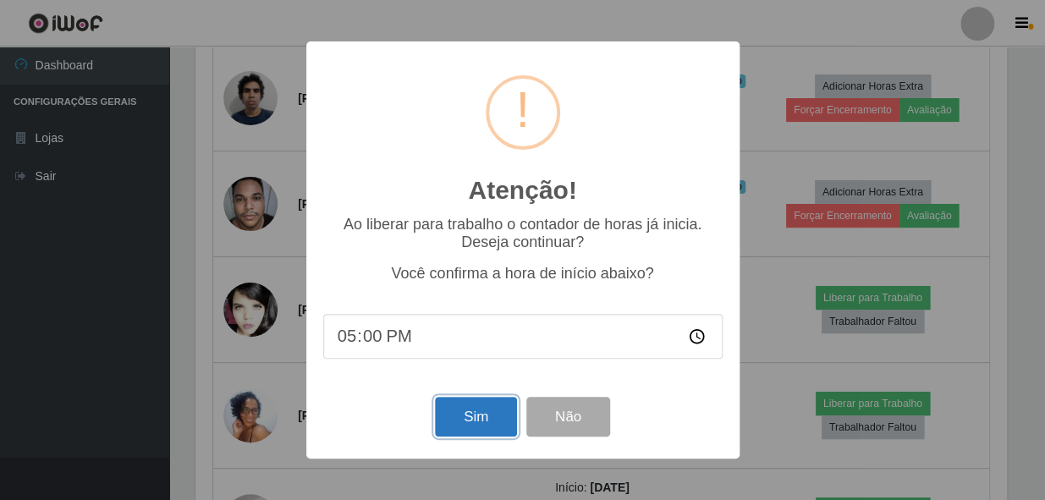
click at [457, 406] on button "Sim" at bounding box center [476, 417] width 82 height 40
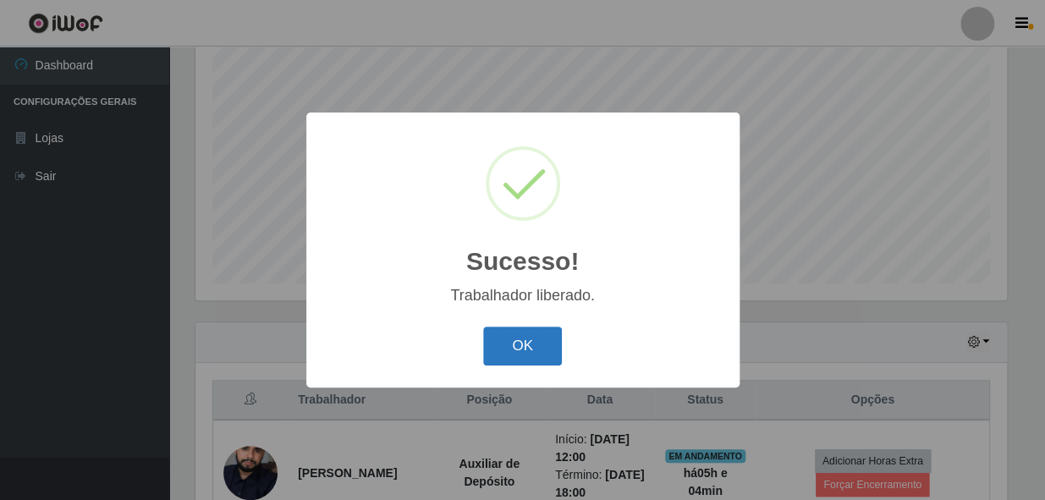
click at [532, 353] on button "OK" at bounding box center [522, 347] width 79 height 40
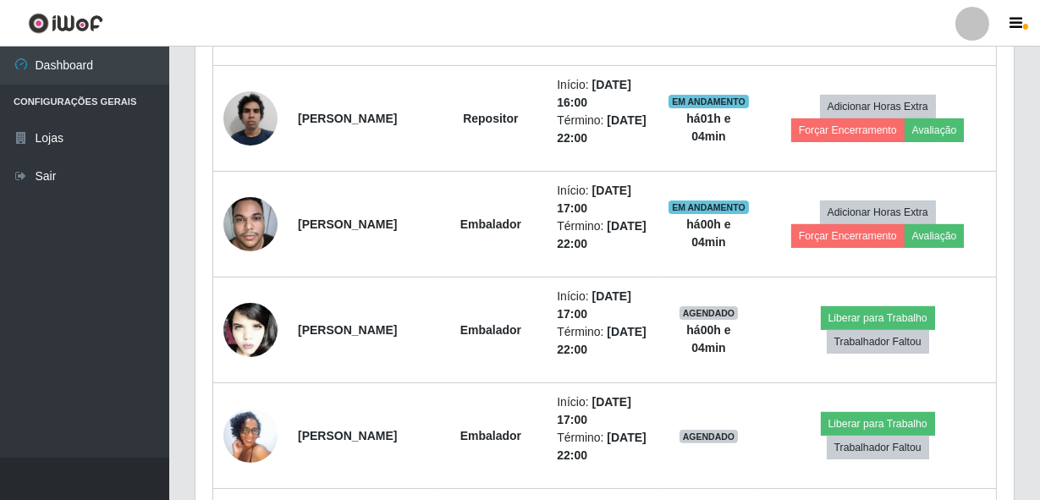
scroll to position [1091, 0]
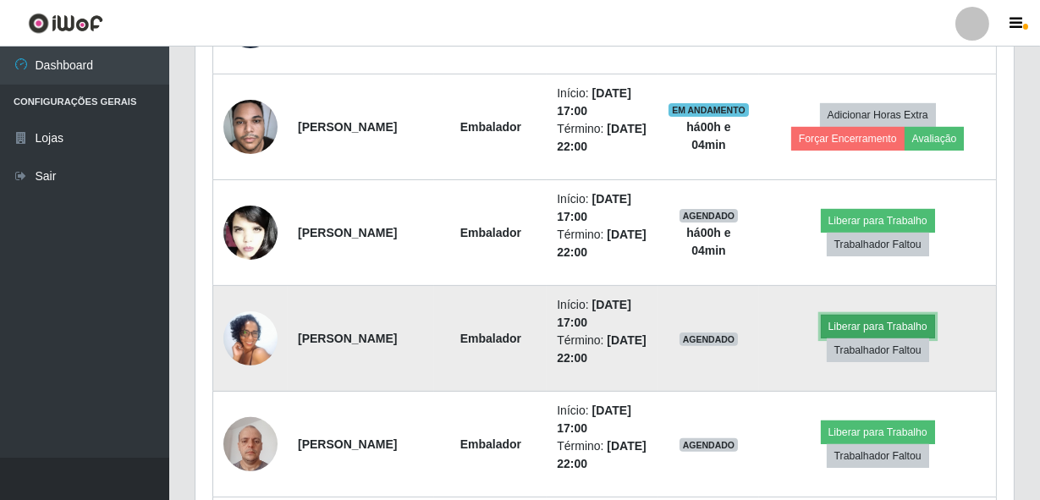
click at [916, 322] on button "Liberar para Trabalho" at bounding box center [878, 327] width 114 height 24
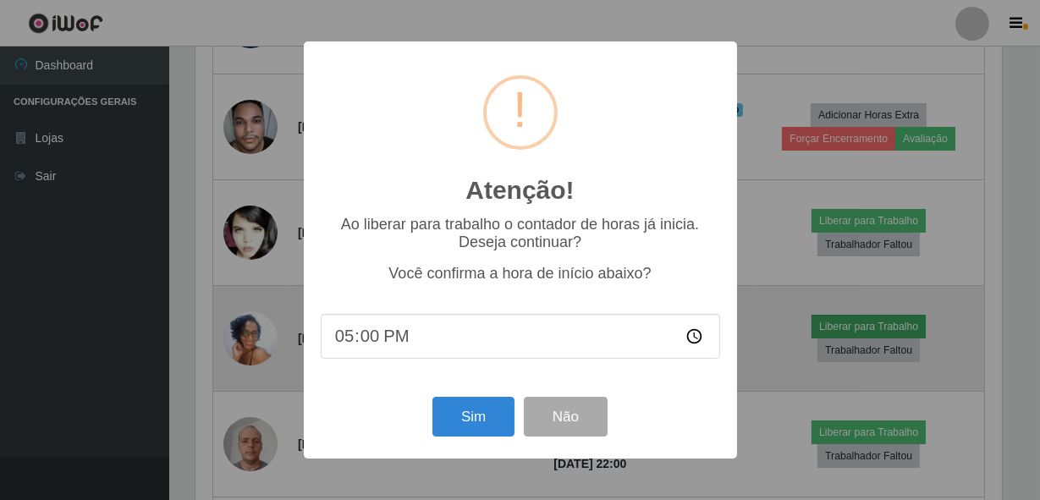
scroll to position [351, 811]
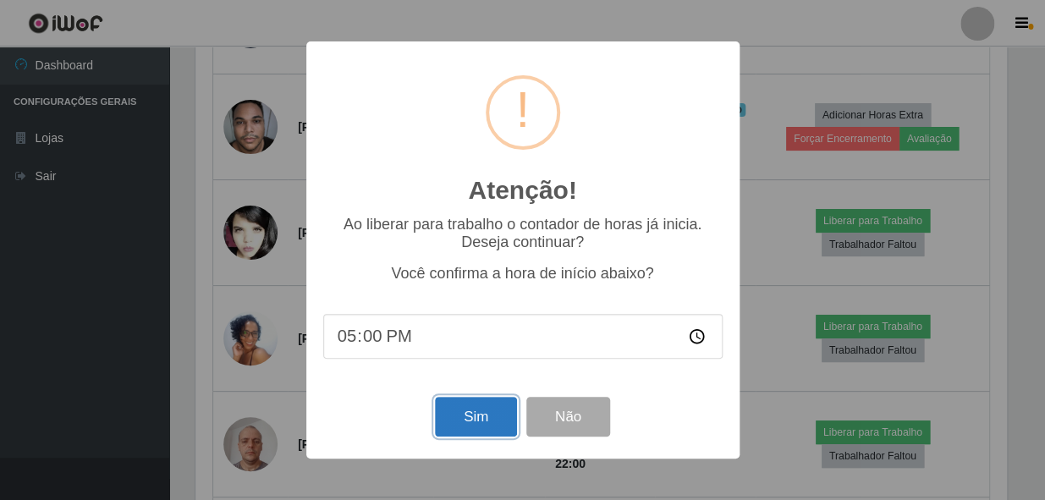
click at [476, 416] on button "Sim" at bounding box center [476, 417] width 82 height 40
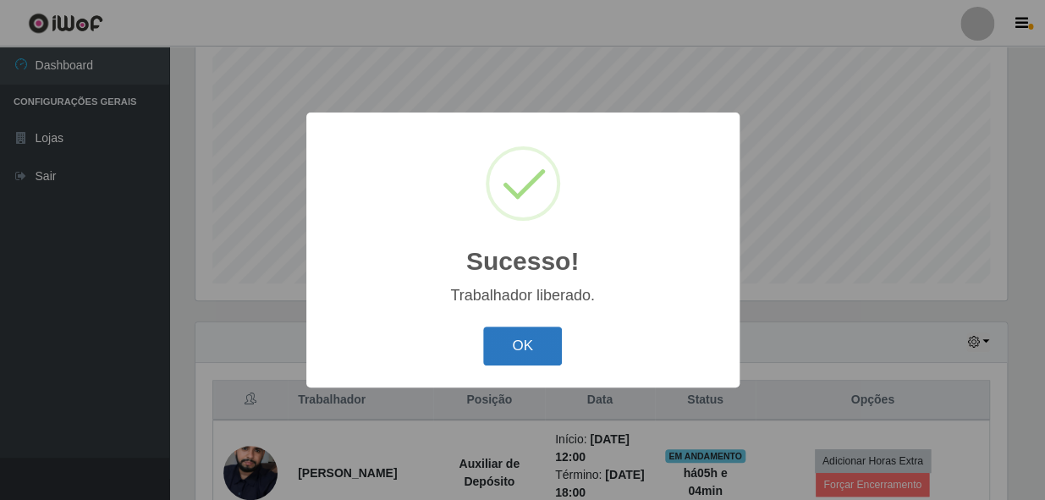
click at [531, 338] on button "OK" at bounding box center [522, 347] width 79 height 40
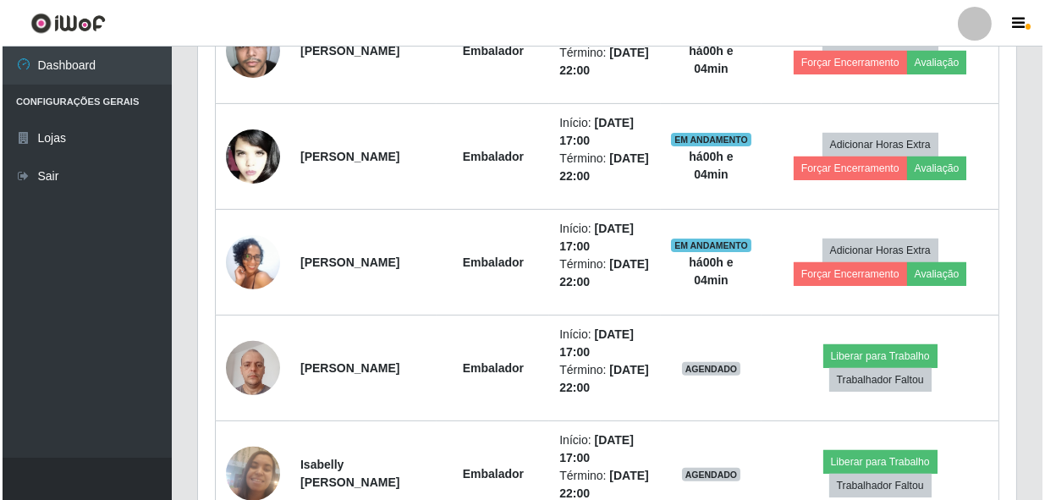
scroll to position [1168, 0]
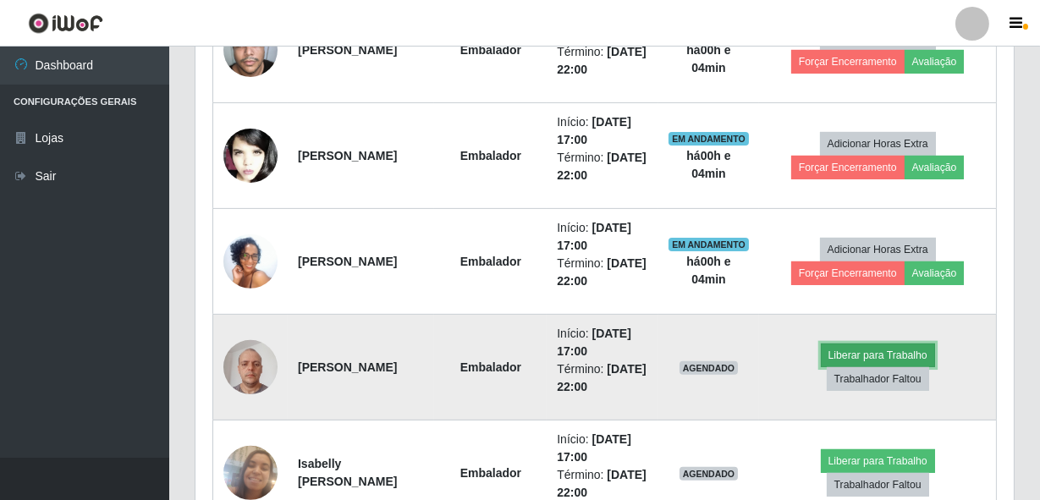
click at [896, 351] on button "Liberar para Trabalho" at bounding box center [878, 356] width 114 height 24
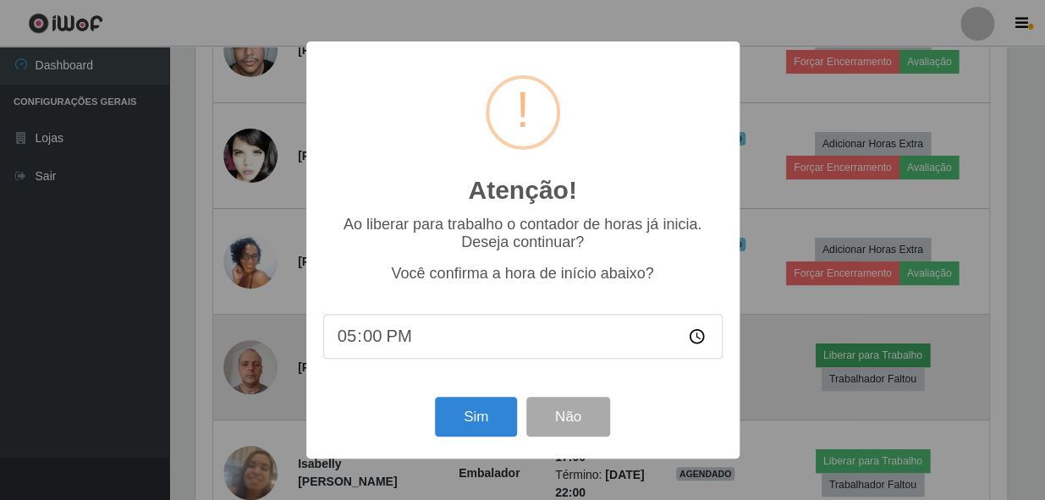
scroll to position [0, 0]
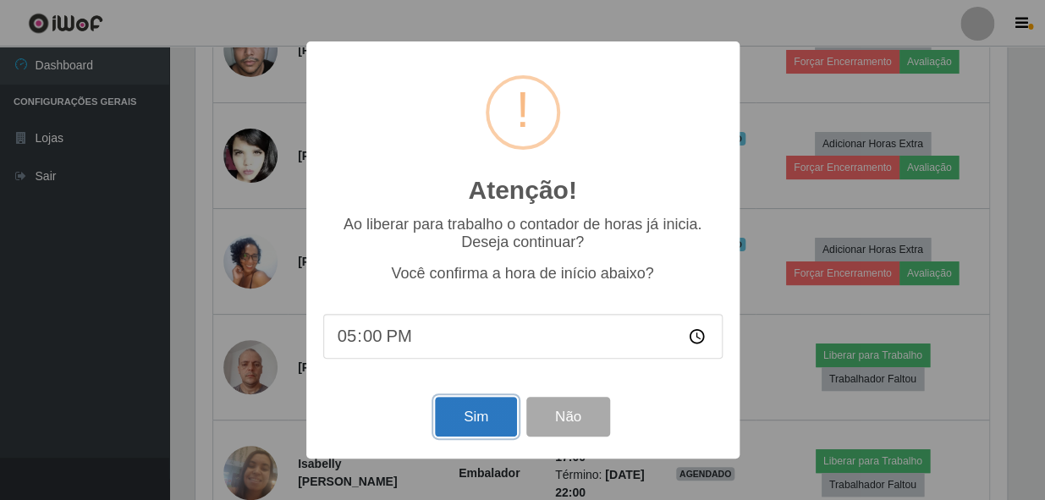
click at [491, 415] on button "Sim" at bounding box center [476, 417] width 82 height 40
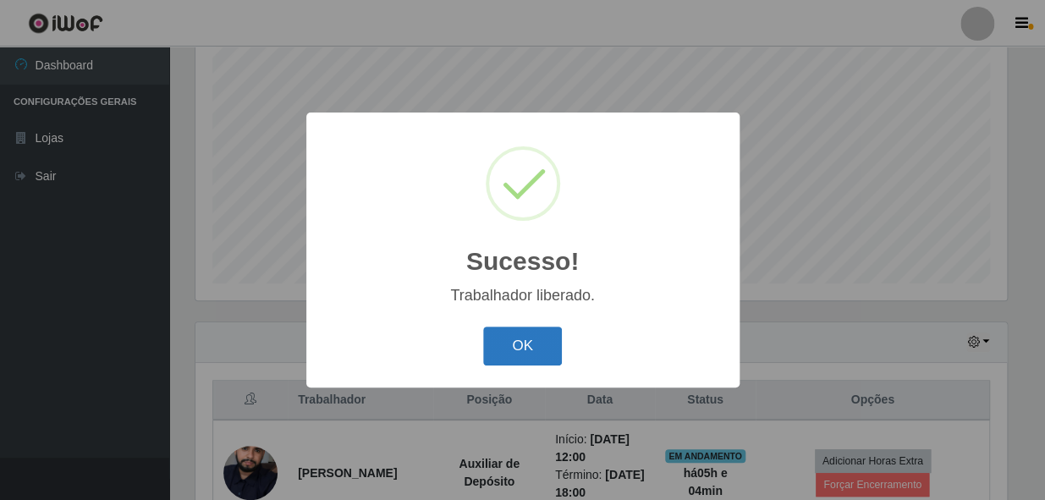
click at [509, 354] on button "OK" at bounding box center [522, 347] width 79 height 40
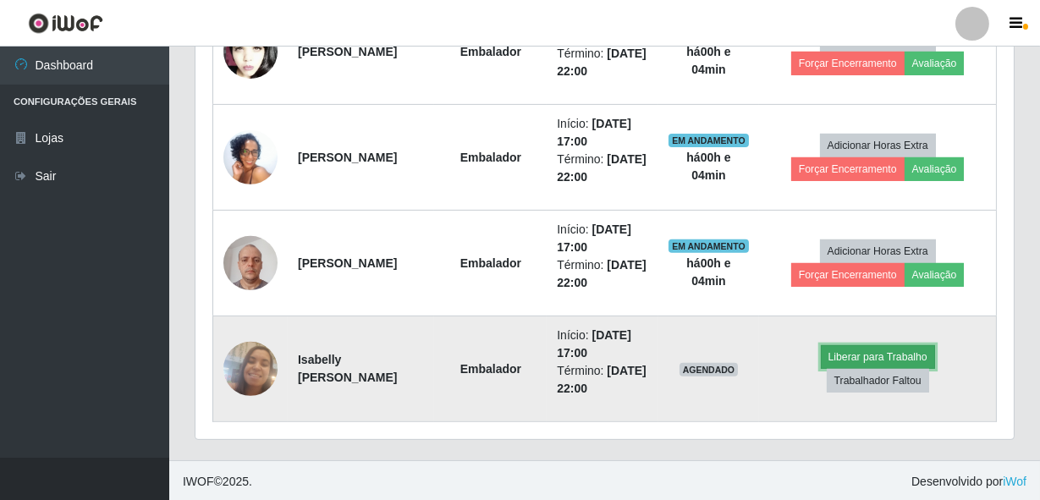
click at [886, 350] on button "Liberar para Trabalho" at bounding box center [878, 357] width 114 height 24
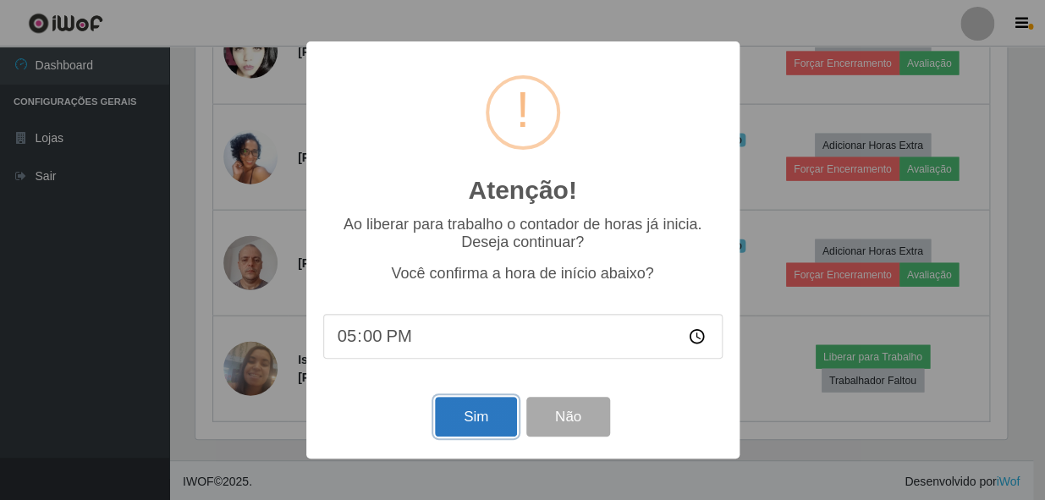
click at [474, 414] on button "Sim" at bounding box center [476, 417] width 82 height 40
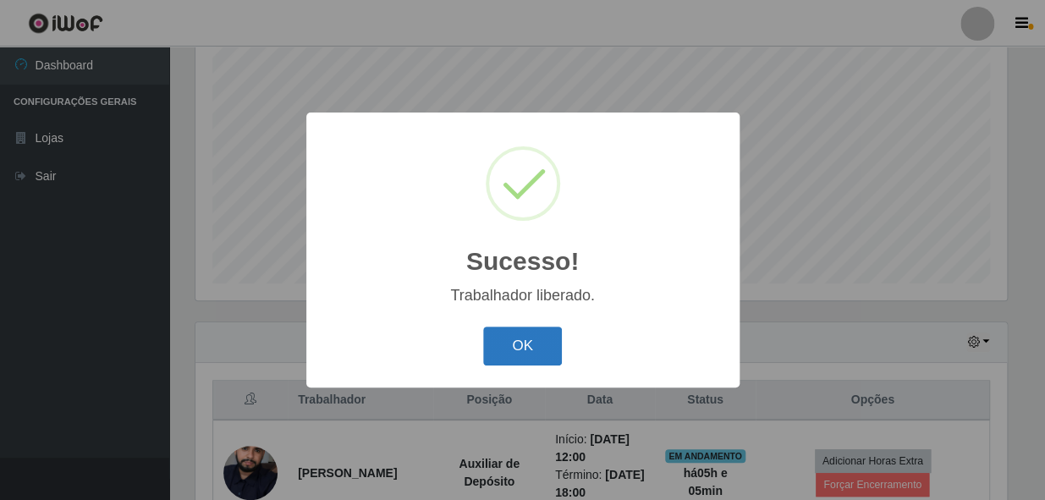
click at [546, 333] on button "OK" at bounding box center [522, 347] width 79 height 40
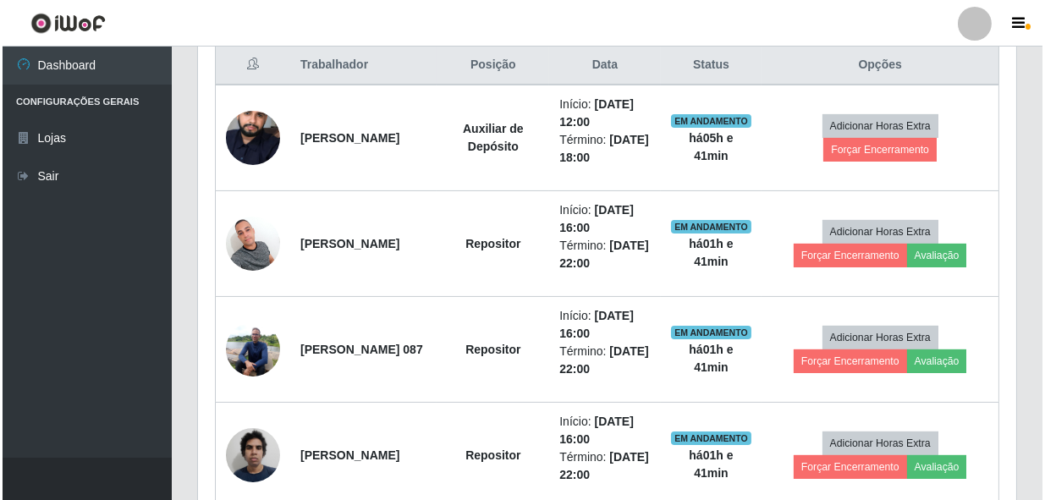
scroll to position [580, 0]
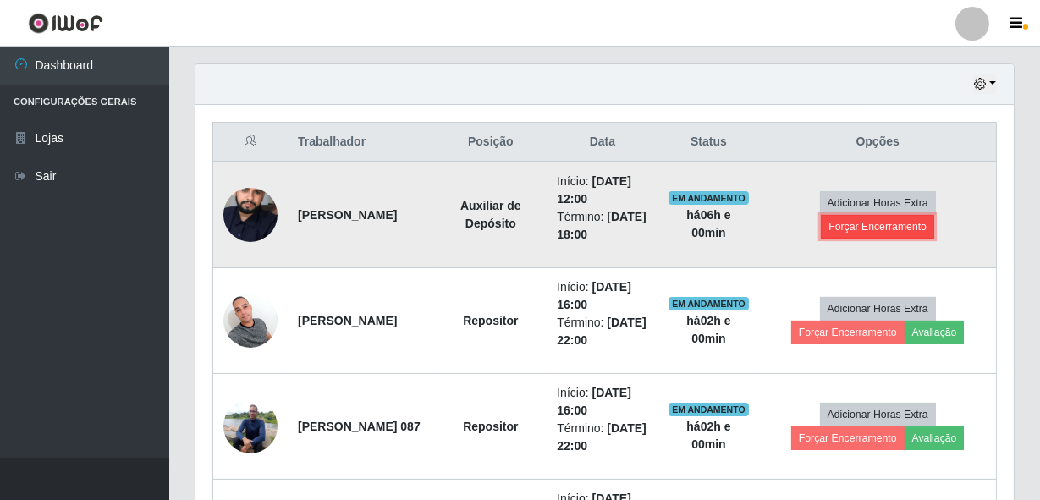
click at [878, 228] on button "Forçar Encerramento" at bounding box center [877, 227] width 113 height 24
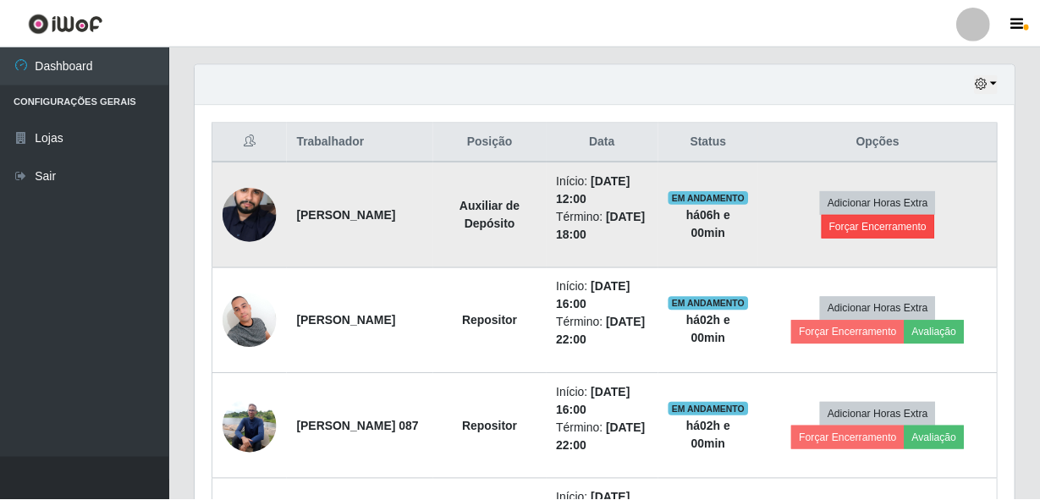
scroll to position [351, 811]
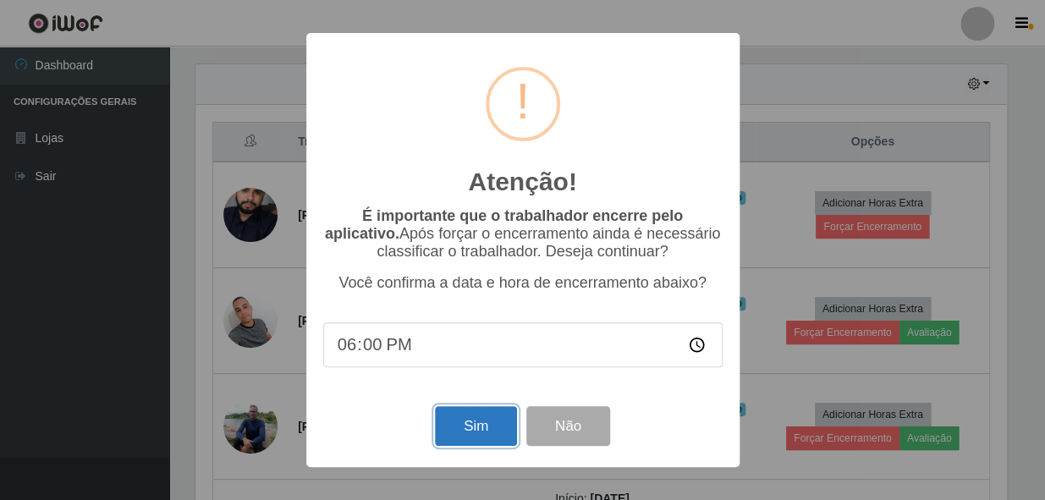
click at [489, 436] on button "Sim" at bounding box center [476, 426] width 82 height 40
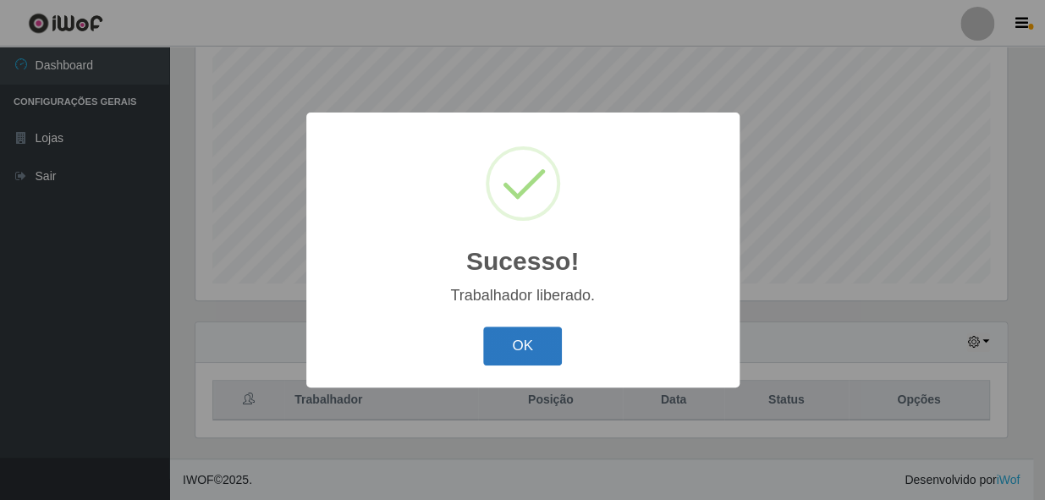
click at [530, 331] on button "OK" at bounding box center [522, 347] width 79 height 40
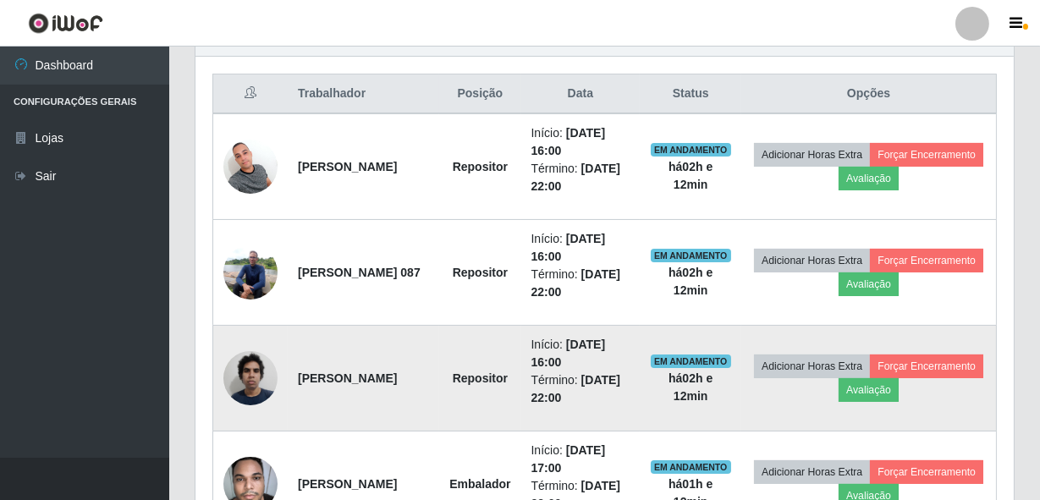
scroll to position [551, 0]
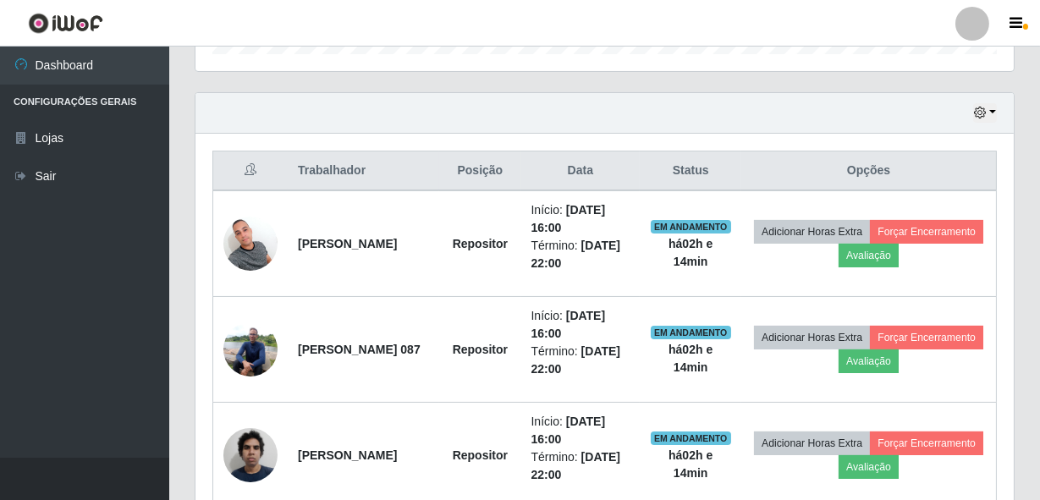
click at [450, 120] on div "Hoje 1 dia 3 dias 1 Semana Não encerrados" at bounding box center [604, 113] width 818 height 41
